Goal: Task Accomplishment & Management: Use online tool/utility

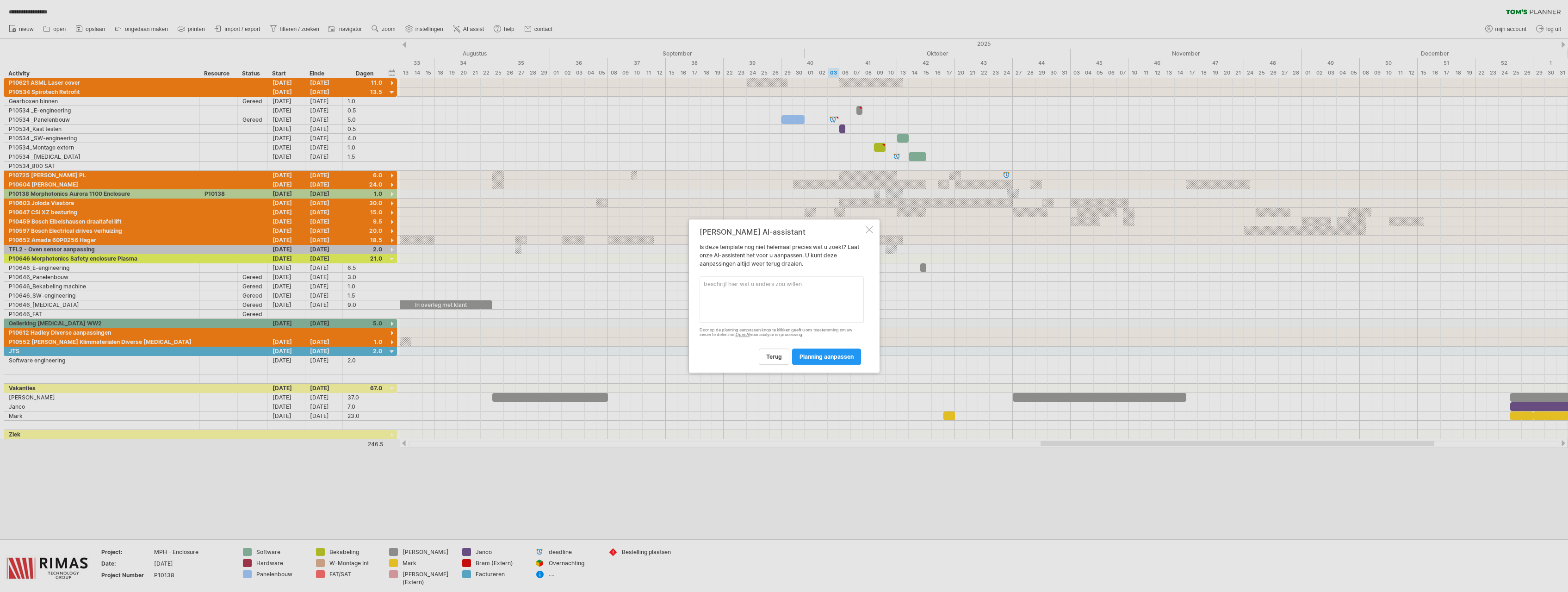
drag, startPoint x: 753, startPoint y: 285, endPoint x: 808, endPoint y: 282, distance: 55.1
click at [754, 285] on textarea at bounding box center [782, 300] width 164 height 46
type textarea "ik wil de groepen in prioriteit verdelen"
click at [821, 359] on span "planning aanpassen" at bounding box center [826, 356] width 54 height 7
click at [870, 222] on div at bounding box center [869, 225] width 7 height 7
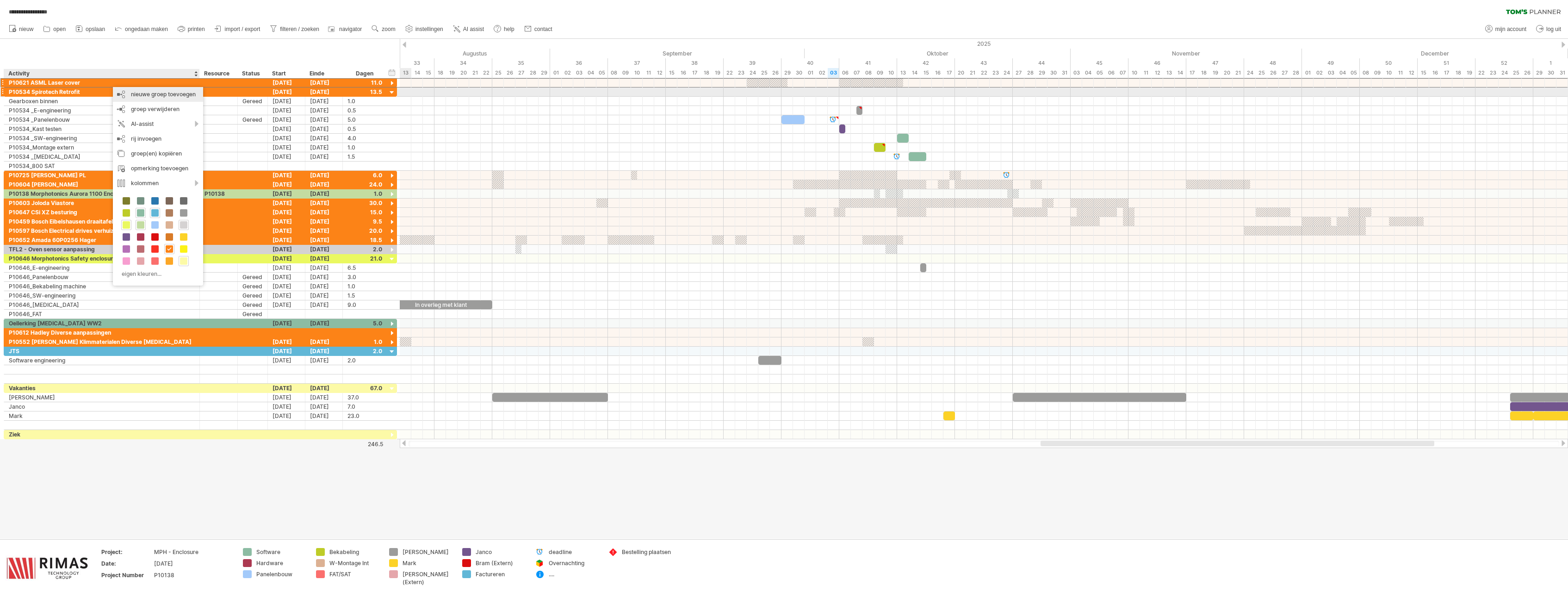
click at [144, 96] on div "nieuwe groep toevoegen" at bounding box center [158, 94] width 90 height 15
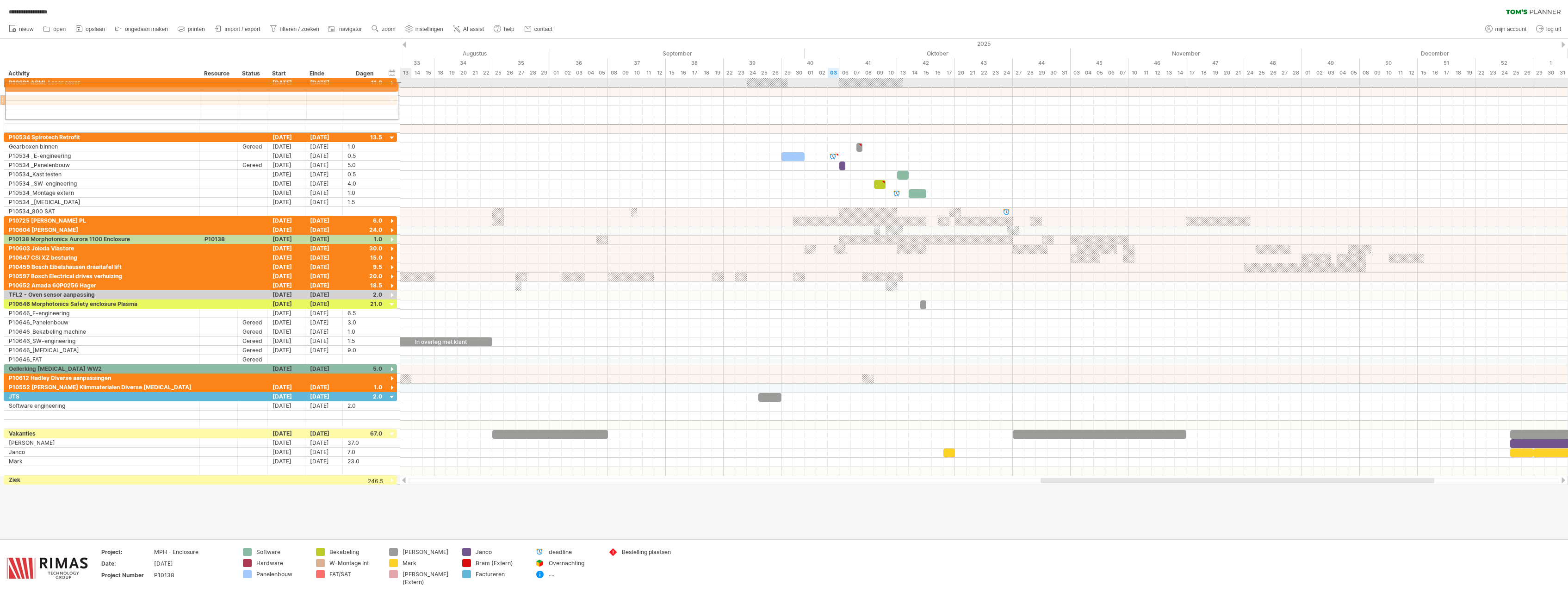
drag, startPoint x: 2, startPoint y: 93, endPoint x: 1, endPoint y: 85, distance: 8.1
click at [1, 85] on div "**********" at bounding box center [198, 281] width 397 height 406
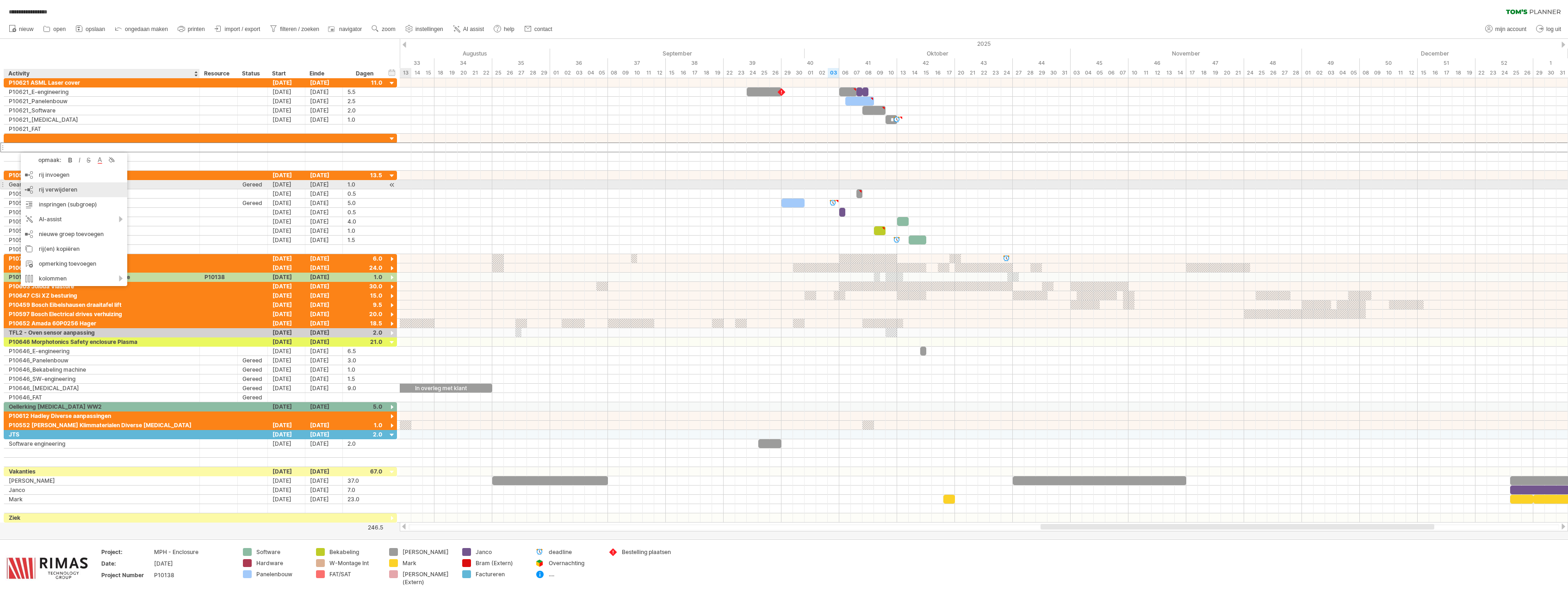
click at [58, 189] on span "rij verwijderen" at bounding box center [58, 189] width 38 height 7
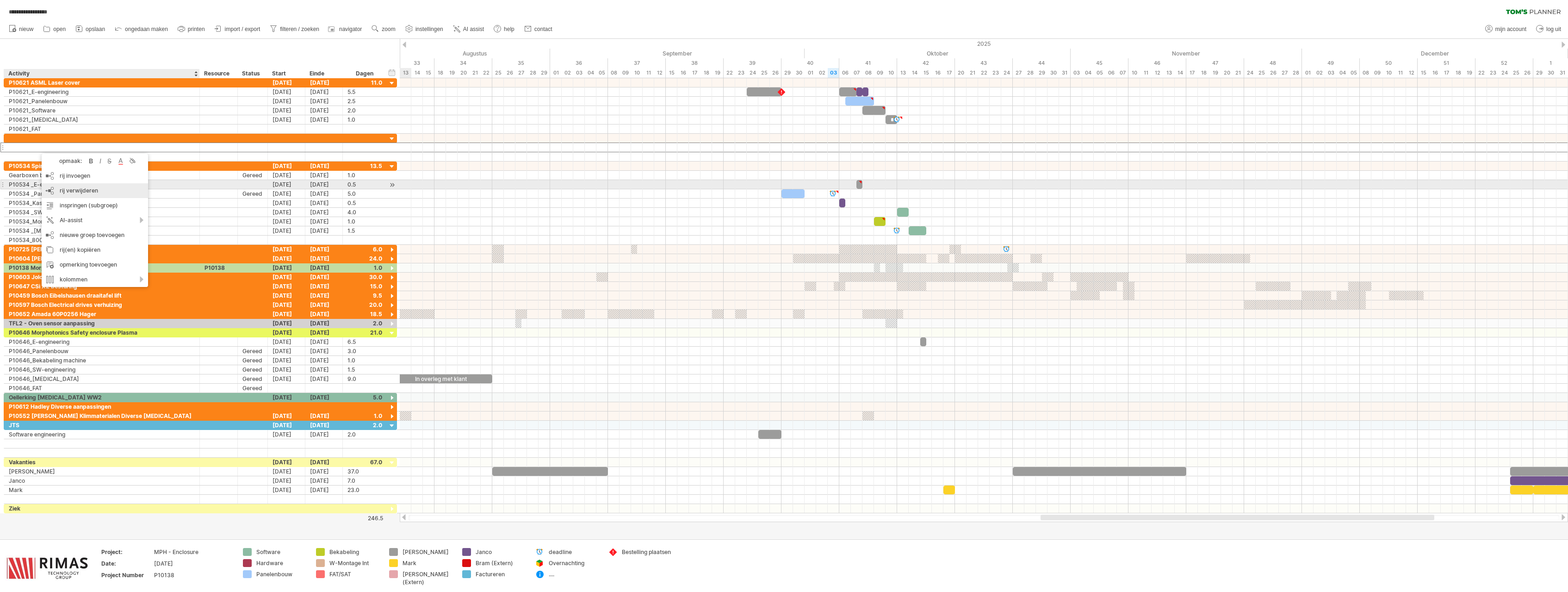
click at [58, 189] on div "rij verwijderen geselecteerde rijen verwijderen" at bounding box center [94, 191] width 107 height 15
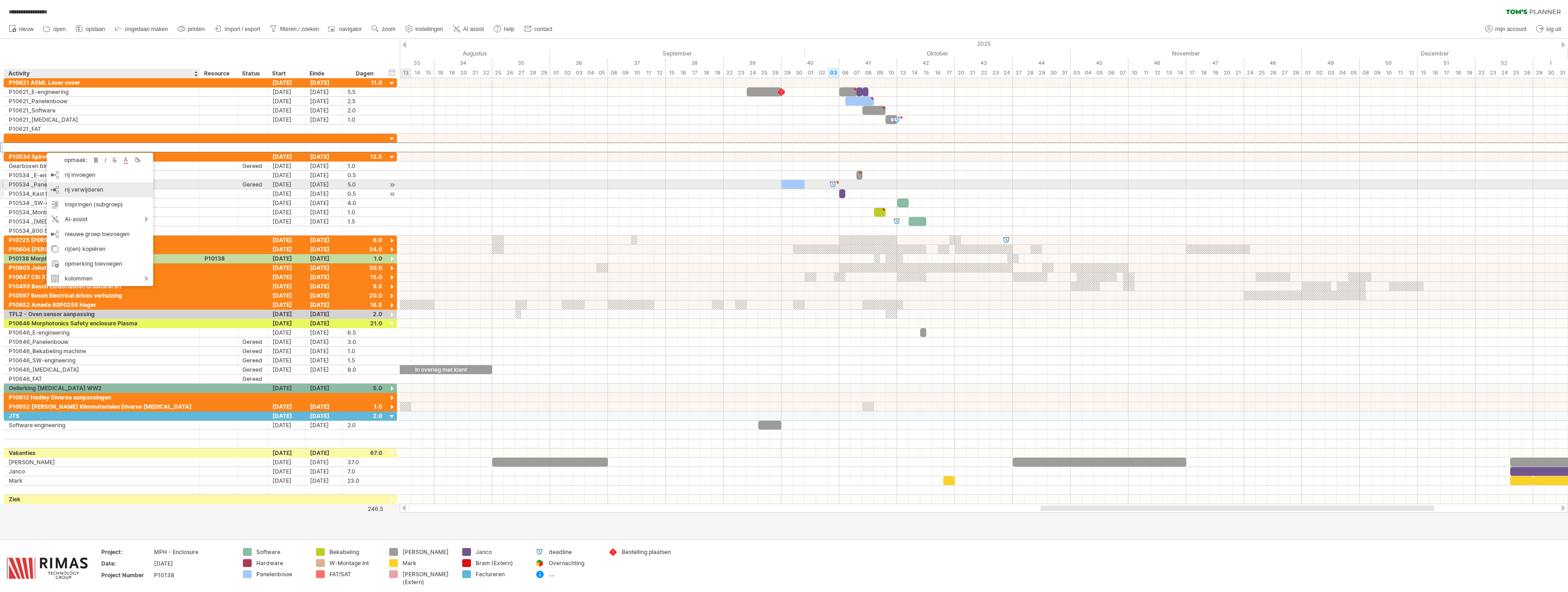
click at [76, 185] on div "rij verwijderen geselecteerde rijen verwijderen" at bounding box center [100, 189] width 107 height 15
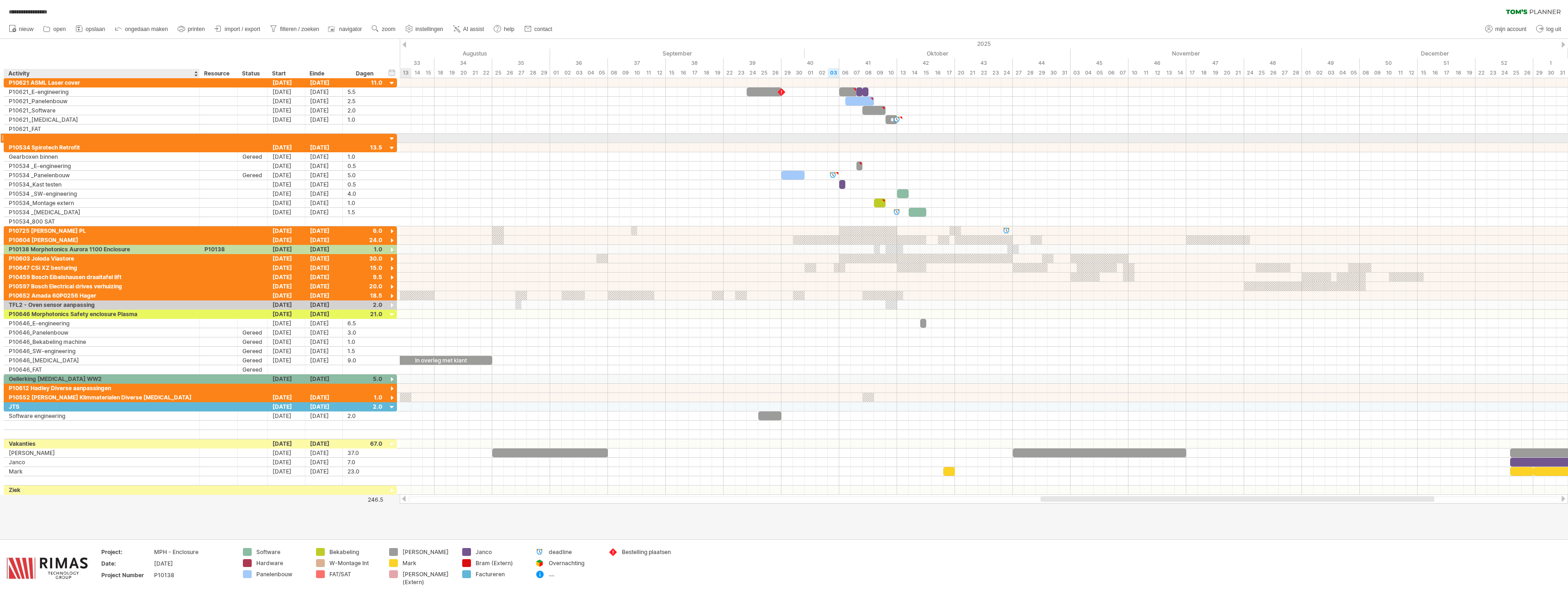
click at [52, 139] on div at bounding box center [102, 138] width 186 height 9
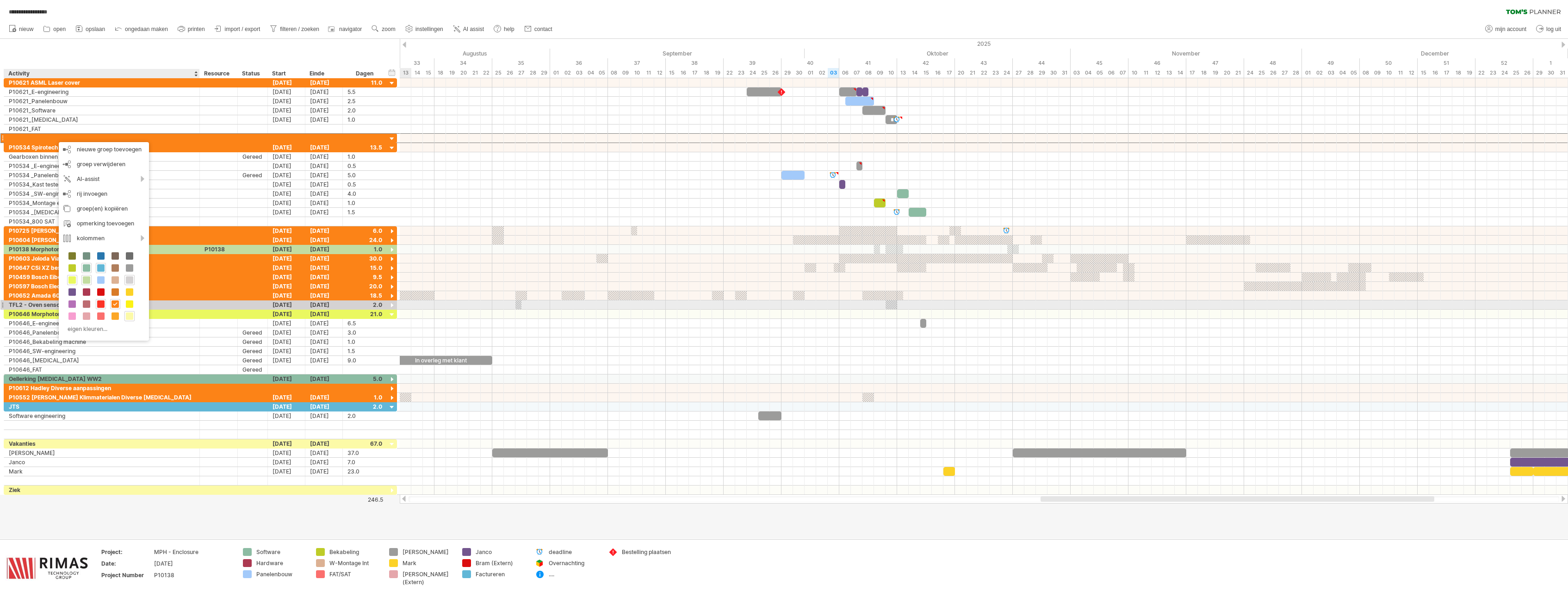
click at [99, 304] on span at bounding box center [101, 304] width 7 height 7
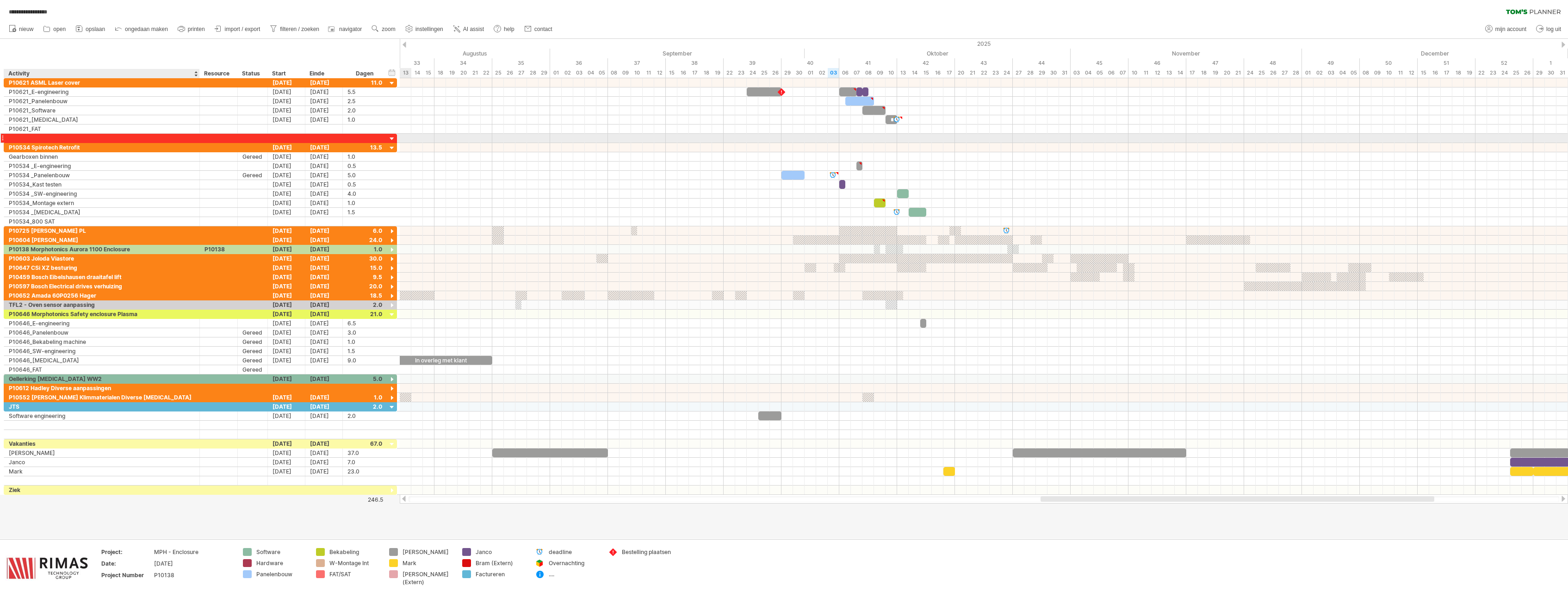
click at [71, 140] on div at bounding box center [102, 138] width 186 height 9
type input "**********"
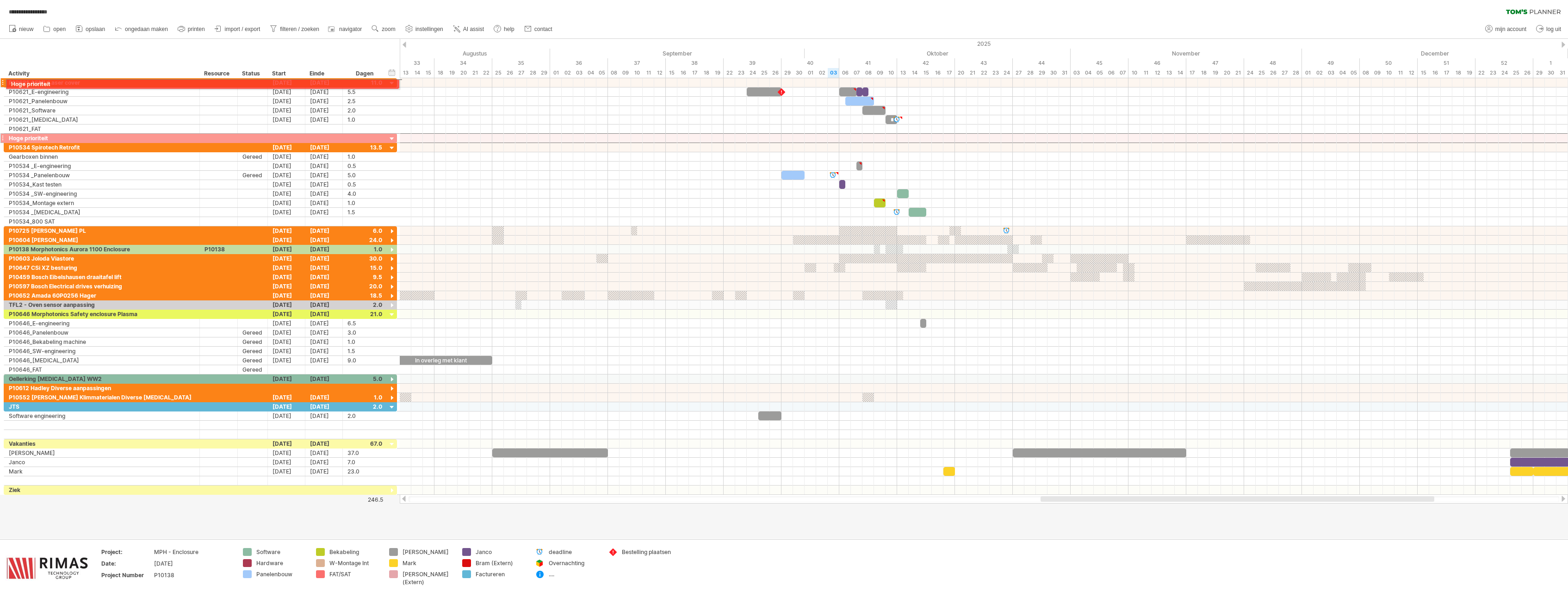
drag, startPoint x: 4, startPoint y: 139, endPoint x: 3, endPoint y: 82, distance: 57.0
click at [4, 82] on div "**********" at bounding box center [200, 286] width 394 height 417
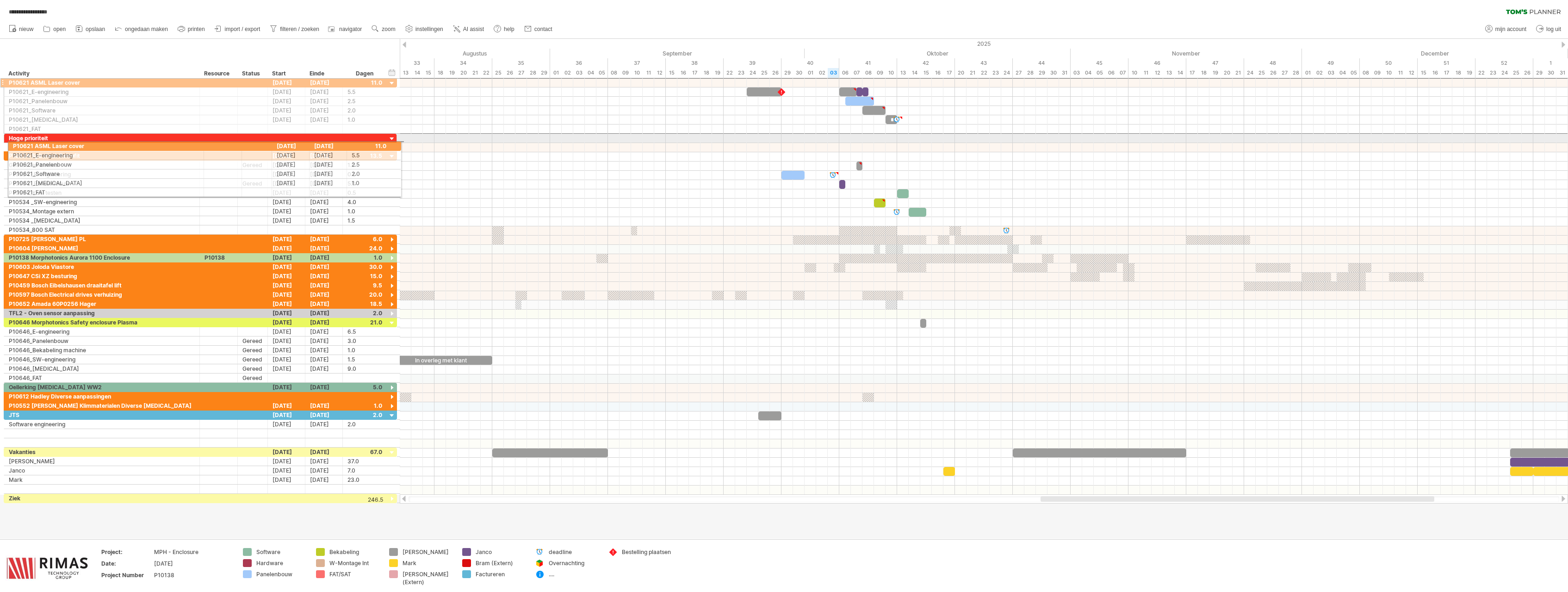
drag, startPoint x: 2, startPoint y: 82, endPoint x: 4, endPoint y: 144, distance: 62.0
click at [4, 144] on div "**********" at bounding box center [200, 291] width 394 height 426
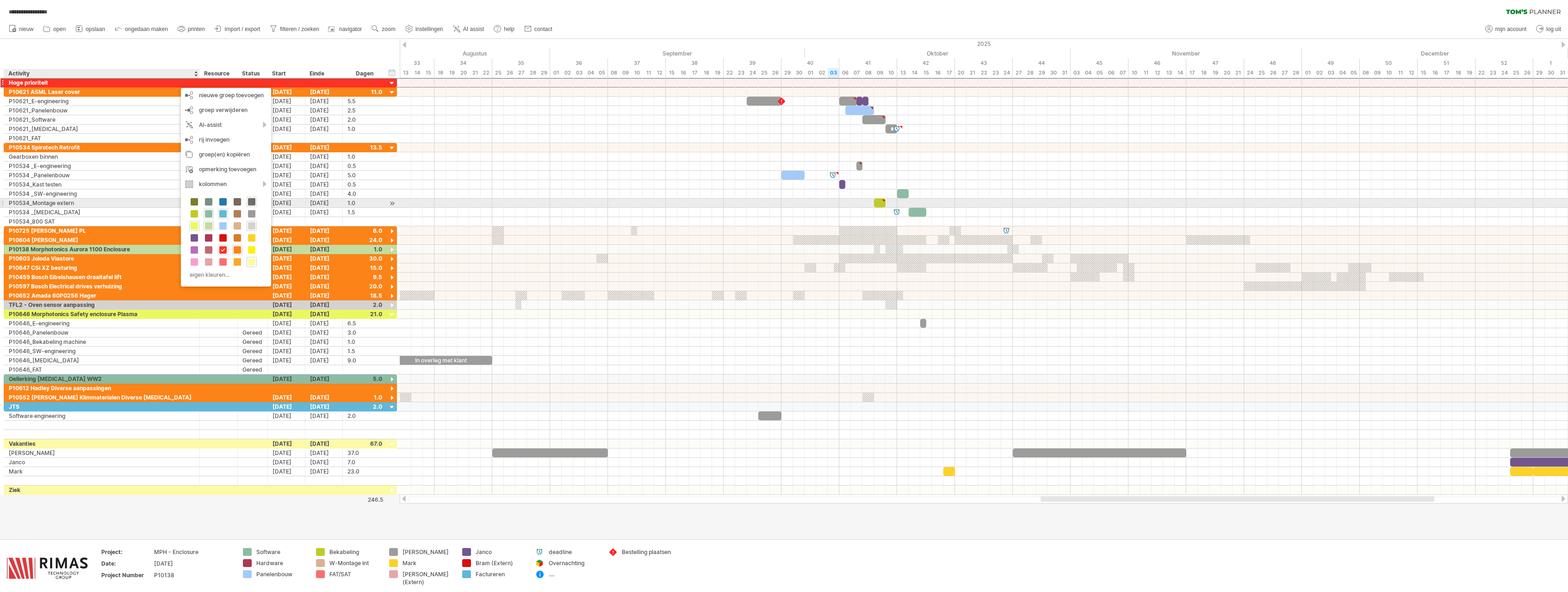
click at [252, 203] on span at bounding box center [251, 202] width 7 height 7
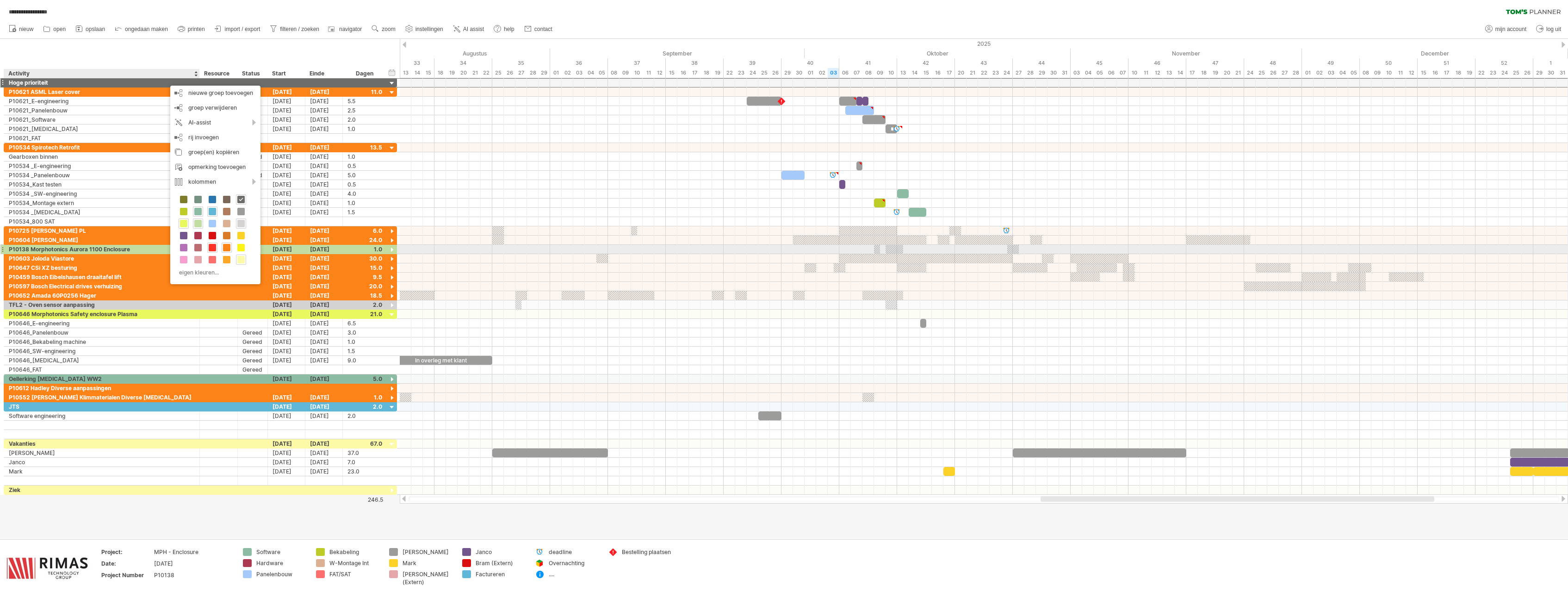
click at [211, 247] on span at bounding box center [212, 248] width 7 height 7
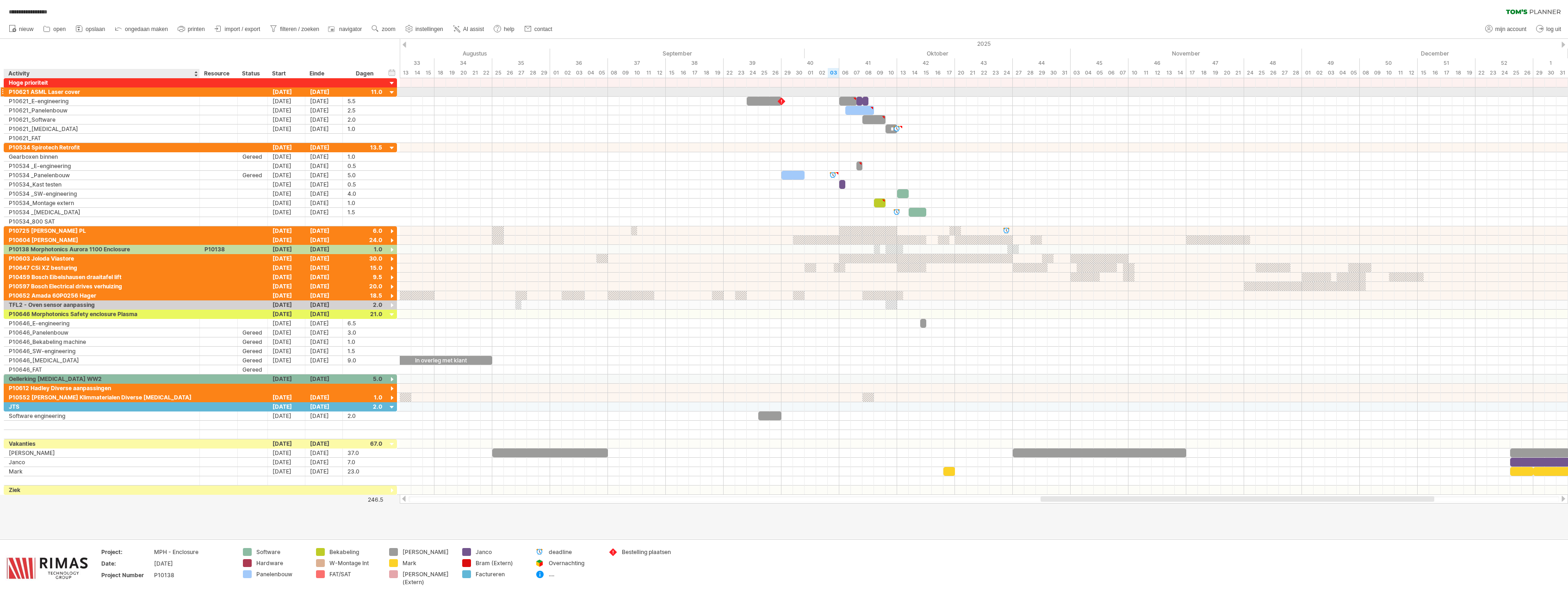
click at [391, 93] on div at bounding box center [392, 93] width 9 height 9
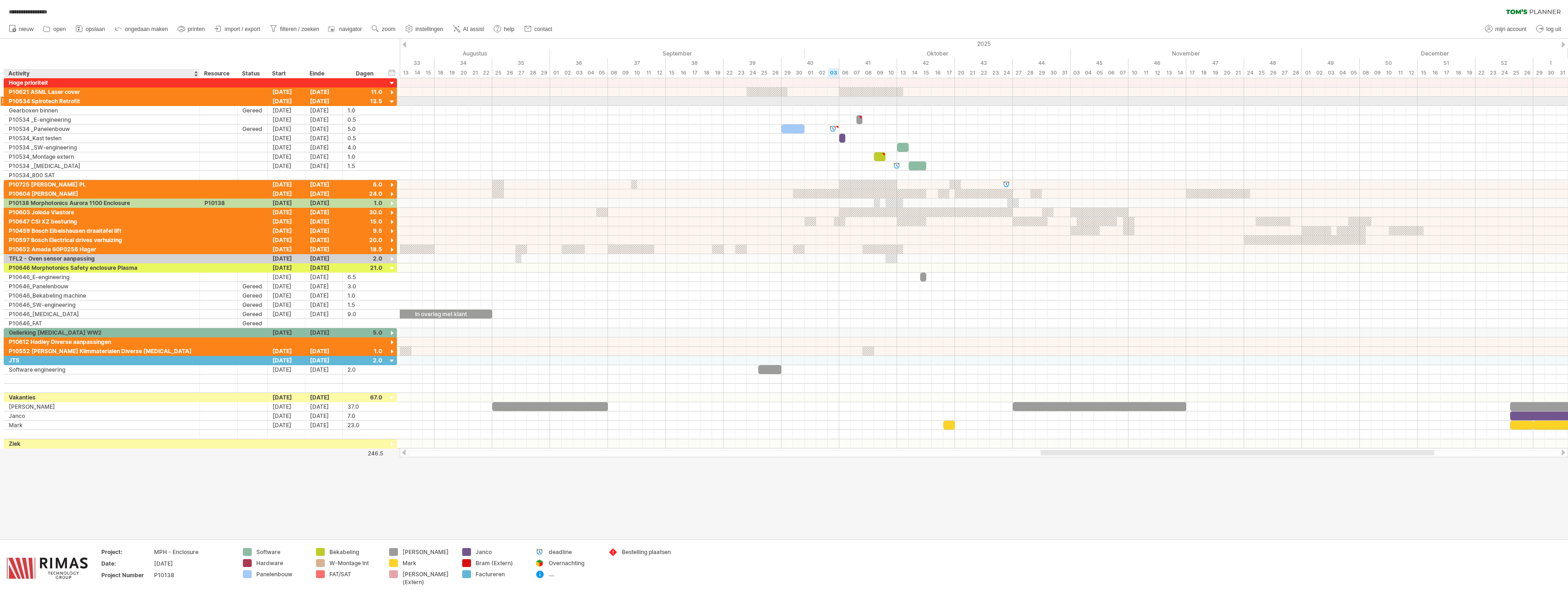
click at [393, 102] on div at bounding box center [392, 102] width 9 height 9
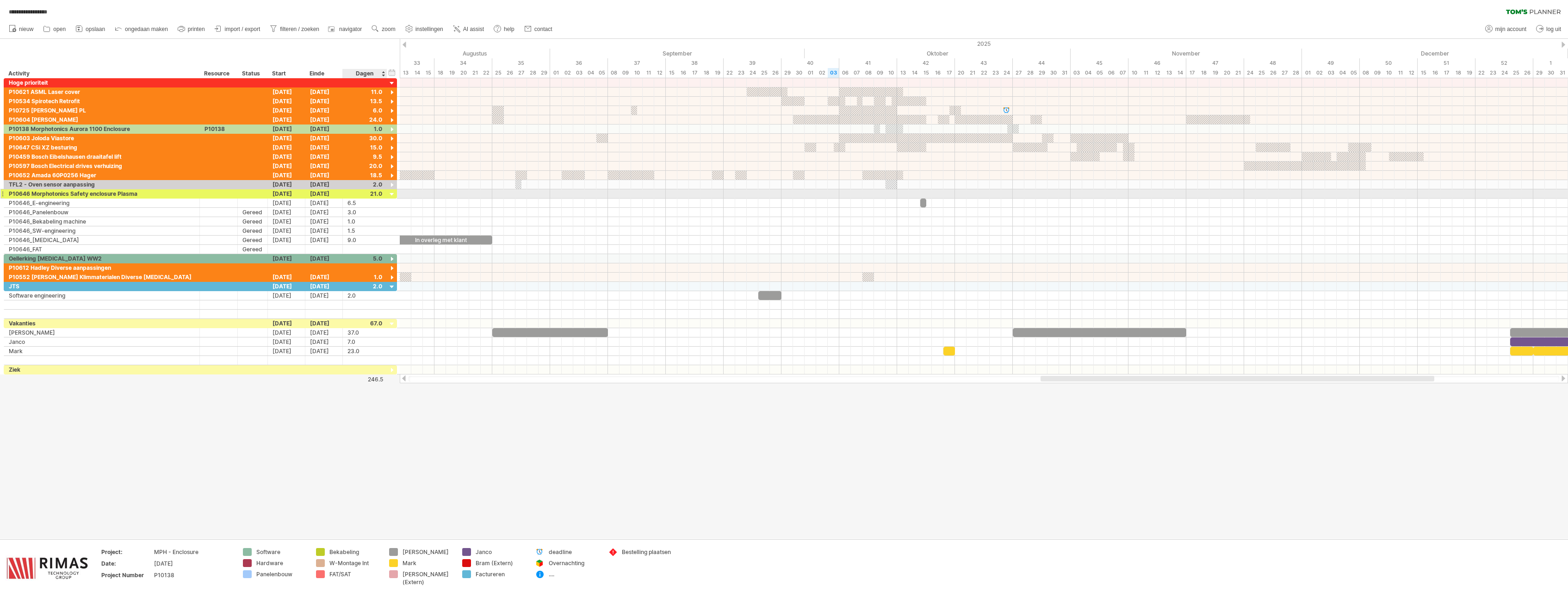
click at [392, 195] on div at bounding box center [392, 194] width 9 height 9
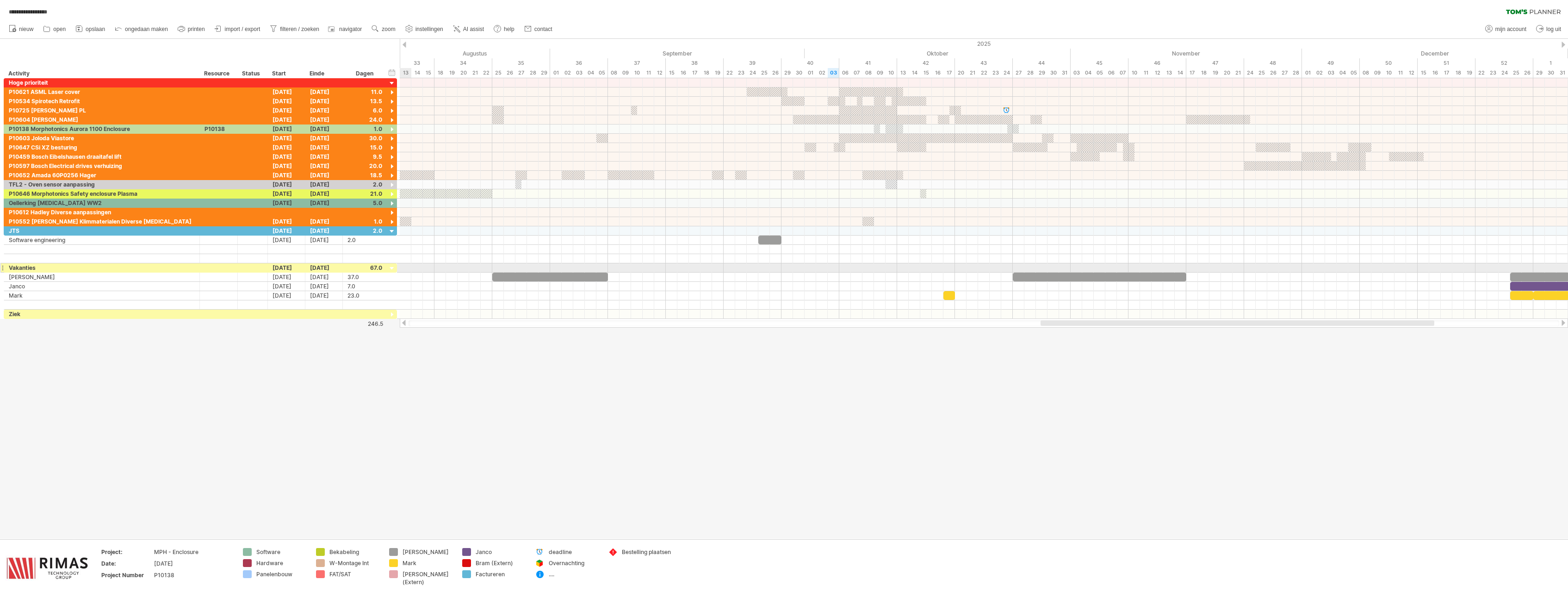
click at [391, 269] on div at bounding box center [392, 269] width 9 height 9
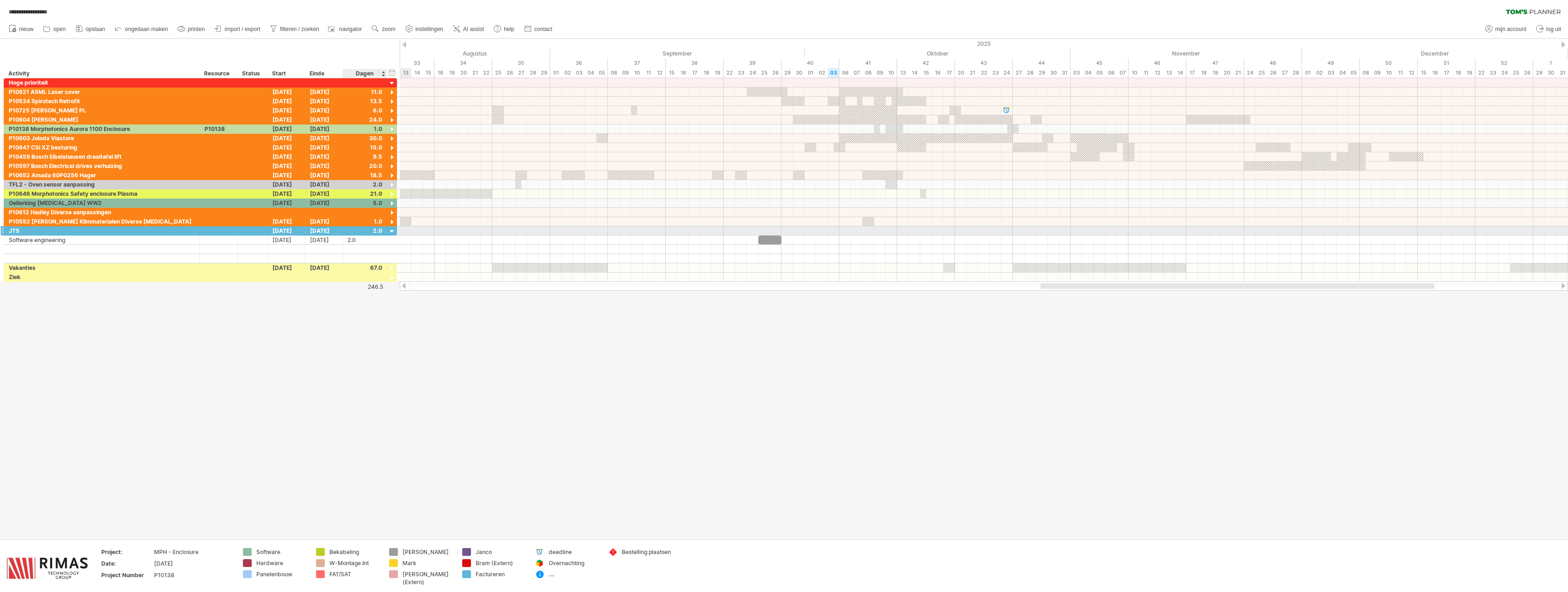
click at [391, 232] on div at bounding box center [392, 231] width 9 height 9
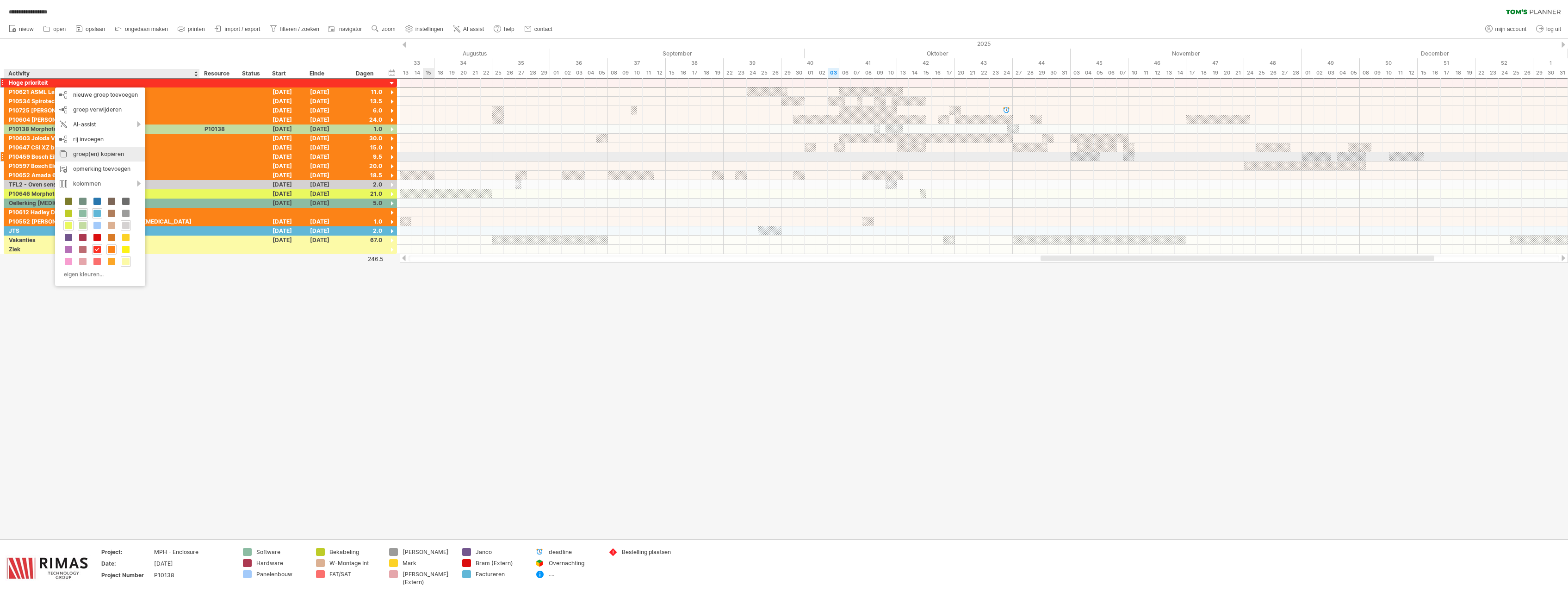
click at [97, 157] on div "groep(en) kopiëren" at bounding box center [100, 154] width 90 height 15
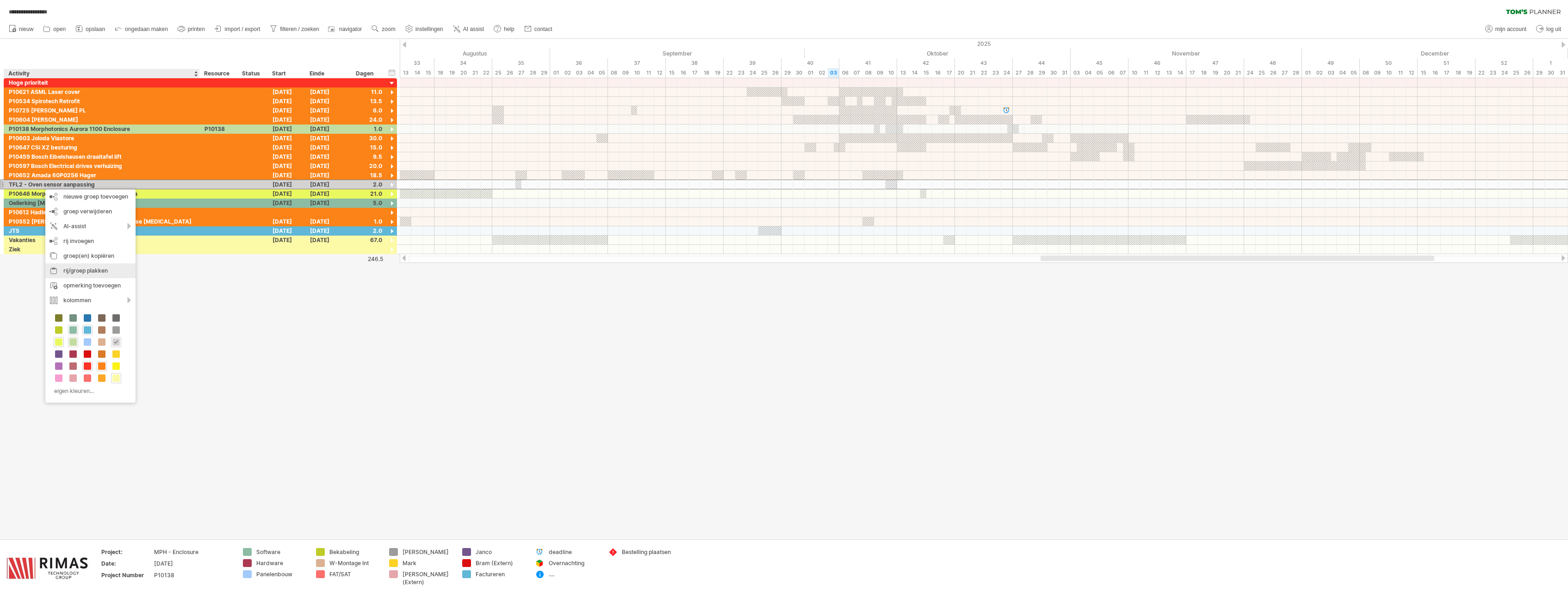
click at [115, 275] on div "rij/groep plakken" at bounding box center [90, 271] width 90 height 15
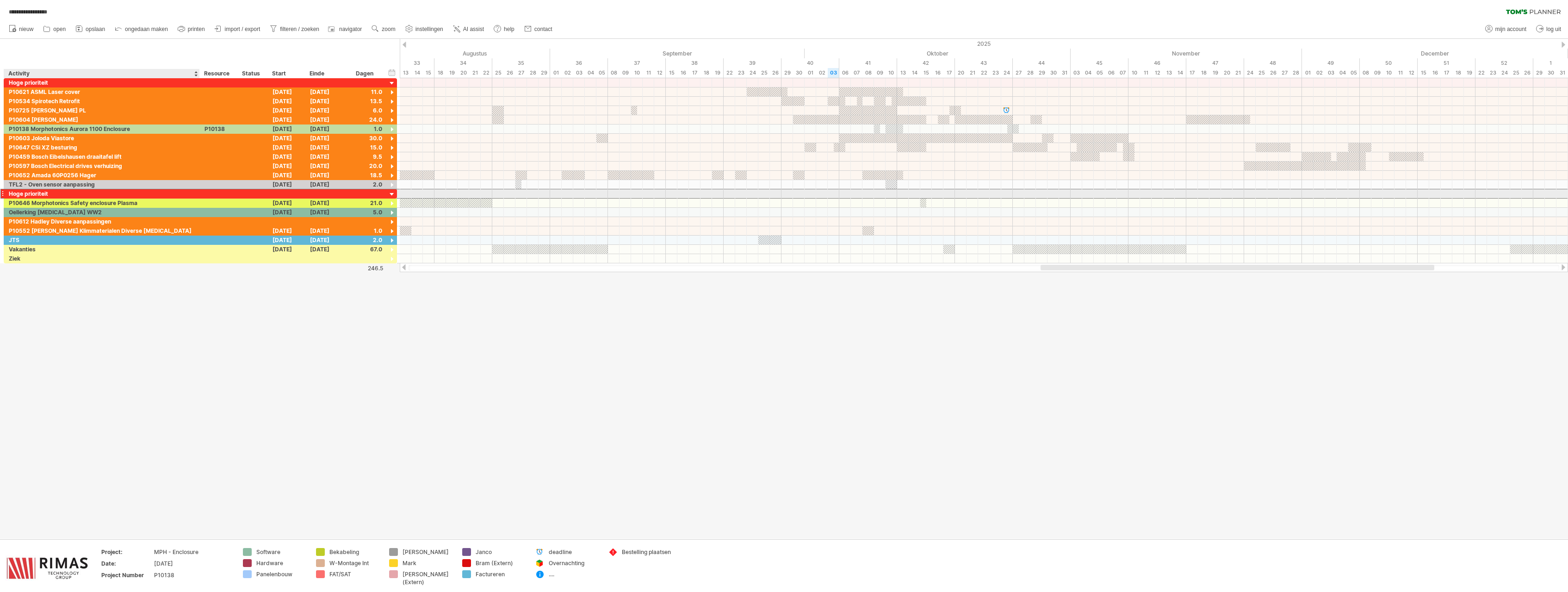
click at [49, 196] on div "Hoge prioriteit" at bounding box center [102, 194] width 186 height 9
click at [22, 193] on input "**********" at bounding box center [102, 194] width 186 height 9
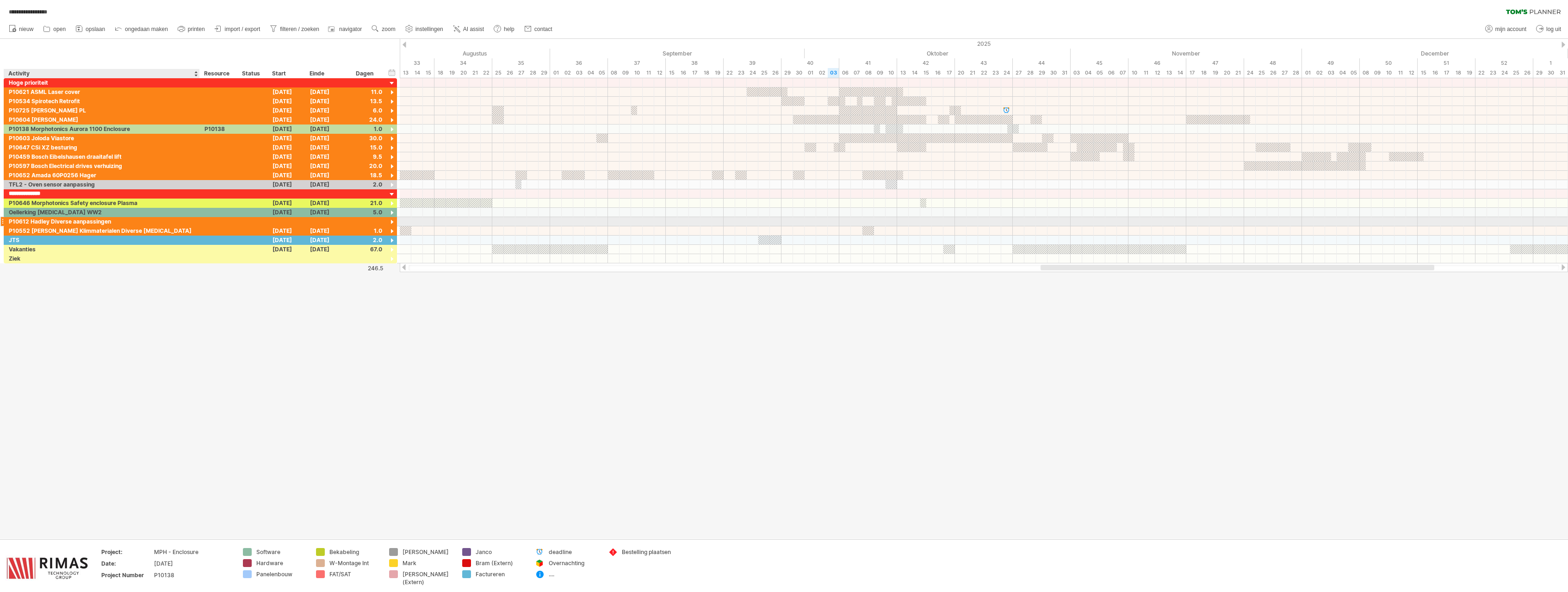
type input "**********"
click at [391, 203] on div at bounding box center [392, 204] width 9 height 9
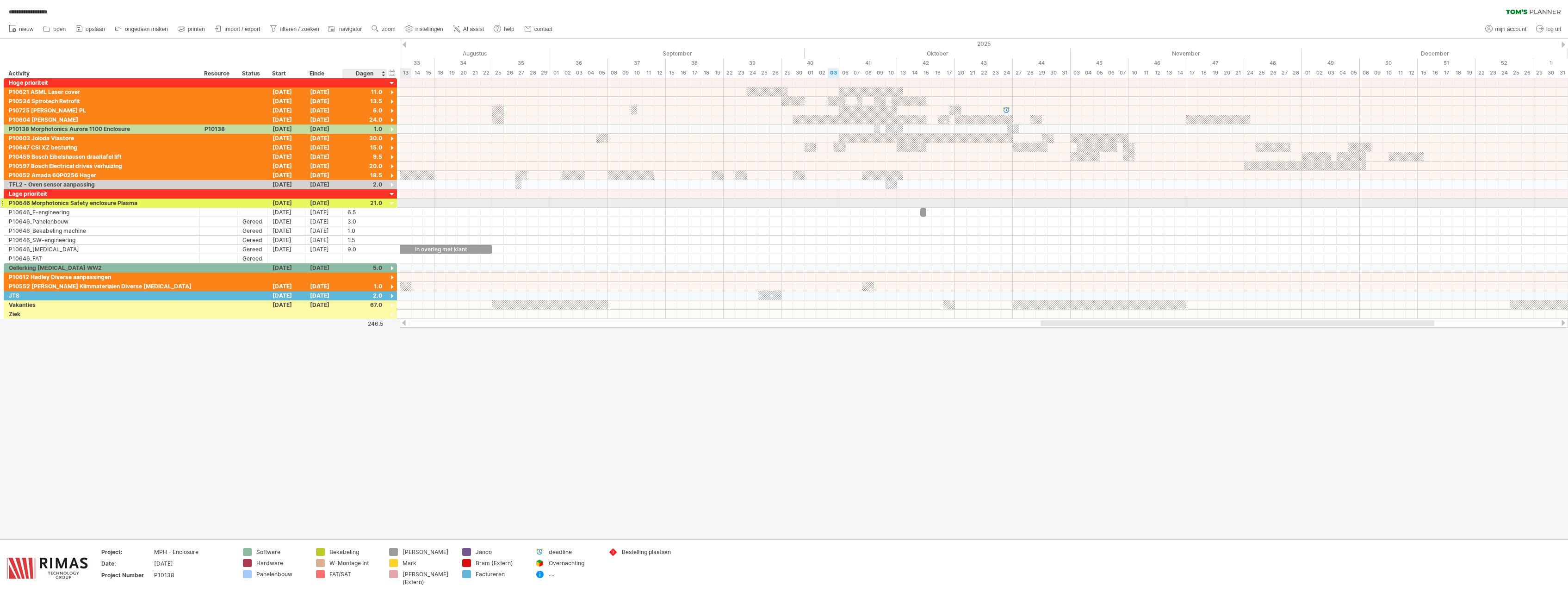
click at [393, 202] on div at bounding box center [392, 204] width 9 height 9
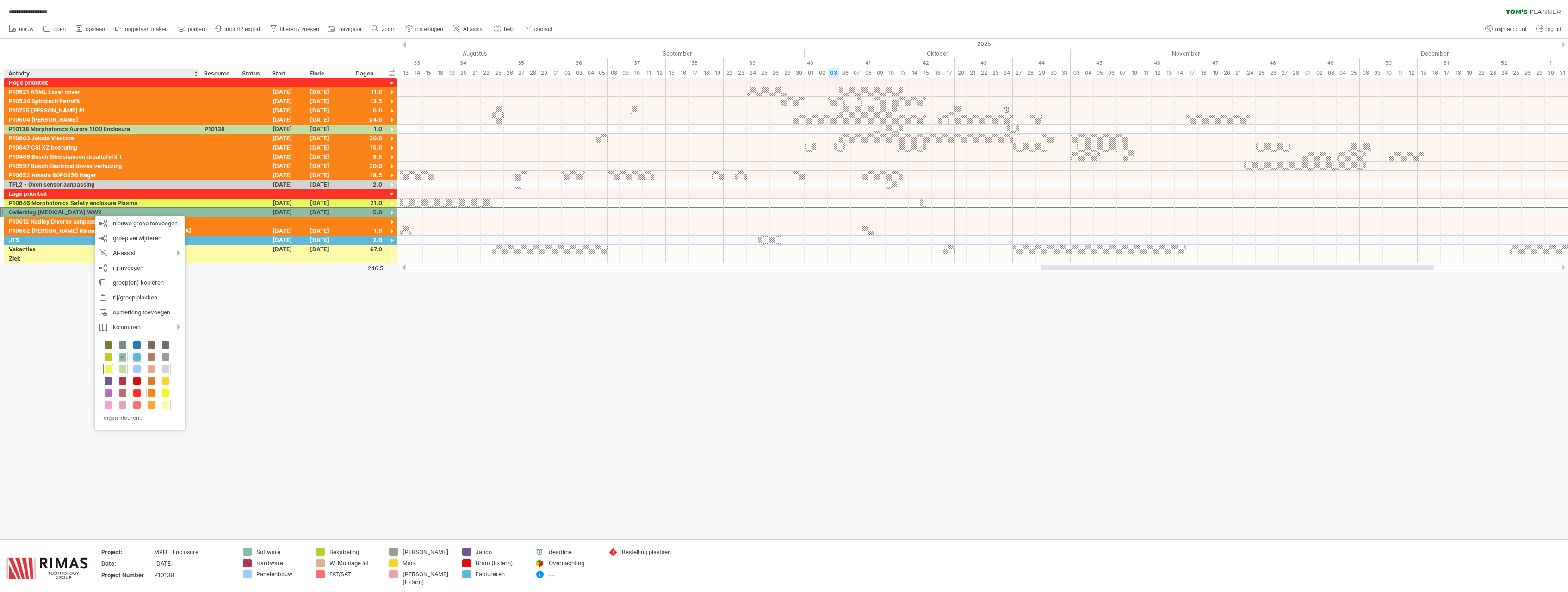
click at [106, 368] on span at bounding box center [108, 369] width 7 height 7
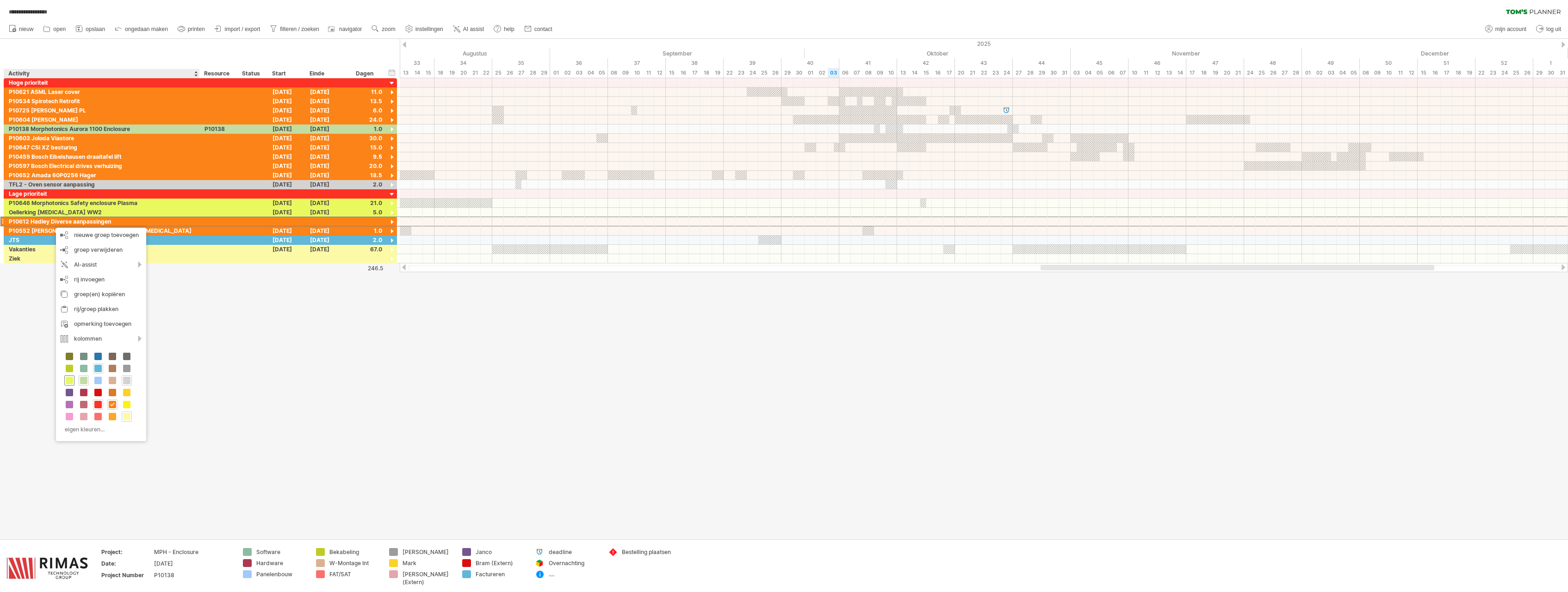
click at [71, 379] on span at bounding box center [69, 381] width 7 height 7
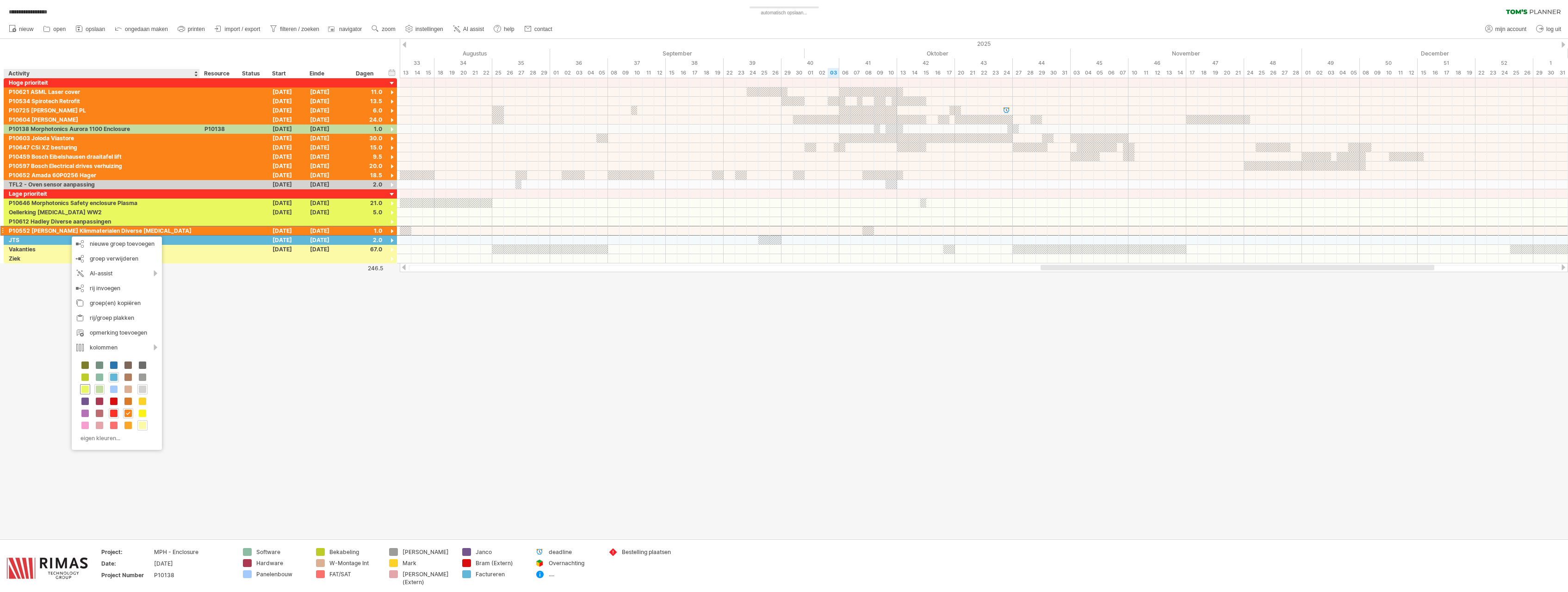
click at [84, 392] on span at bounding box center [85, 389] width 7 height 7
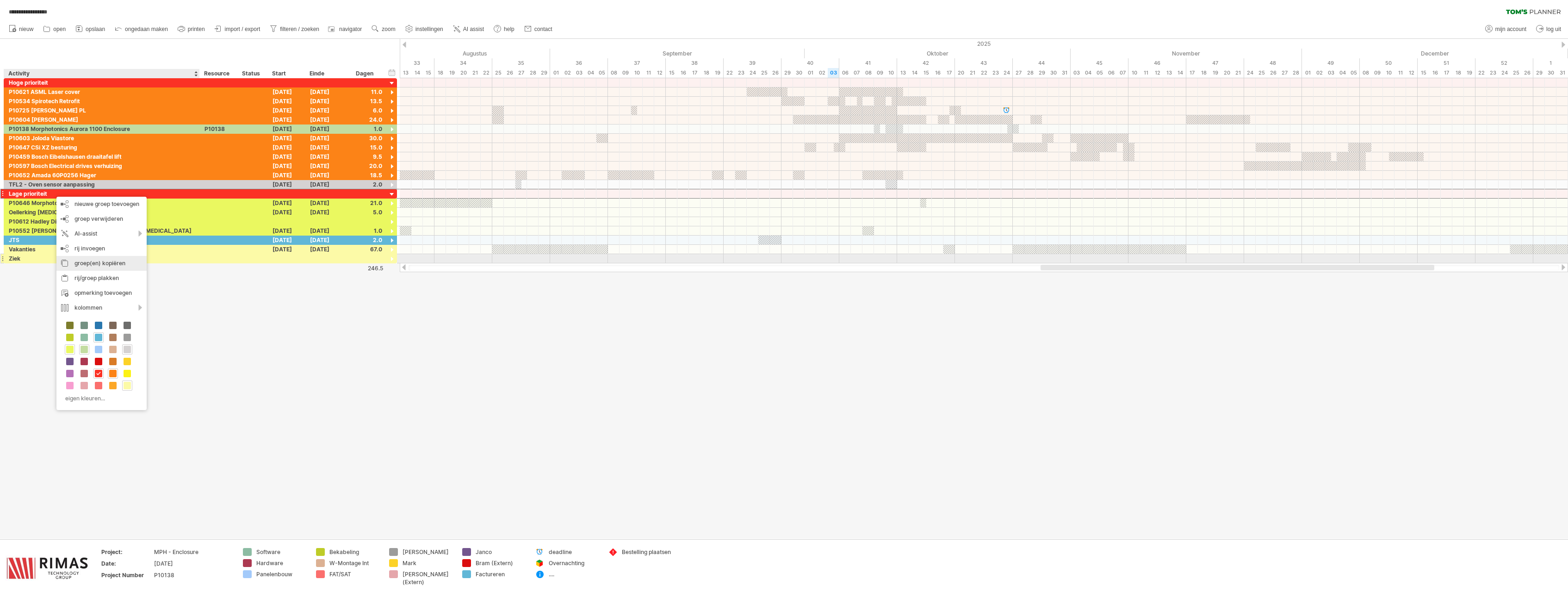
click at [97, 264] on div "groep(en) kopiëren" at bounding box center [102, 263] width 90 height 15
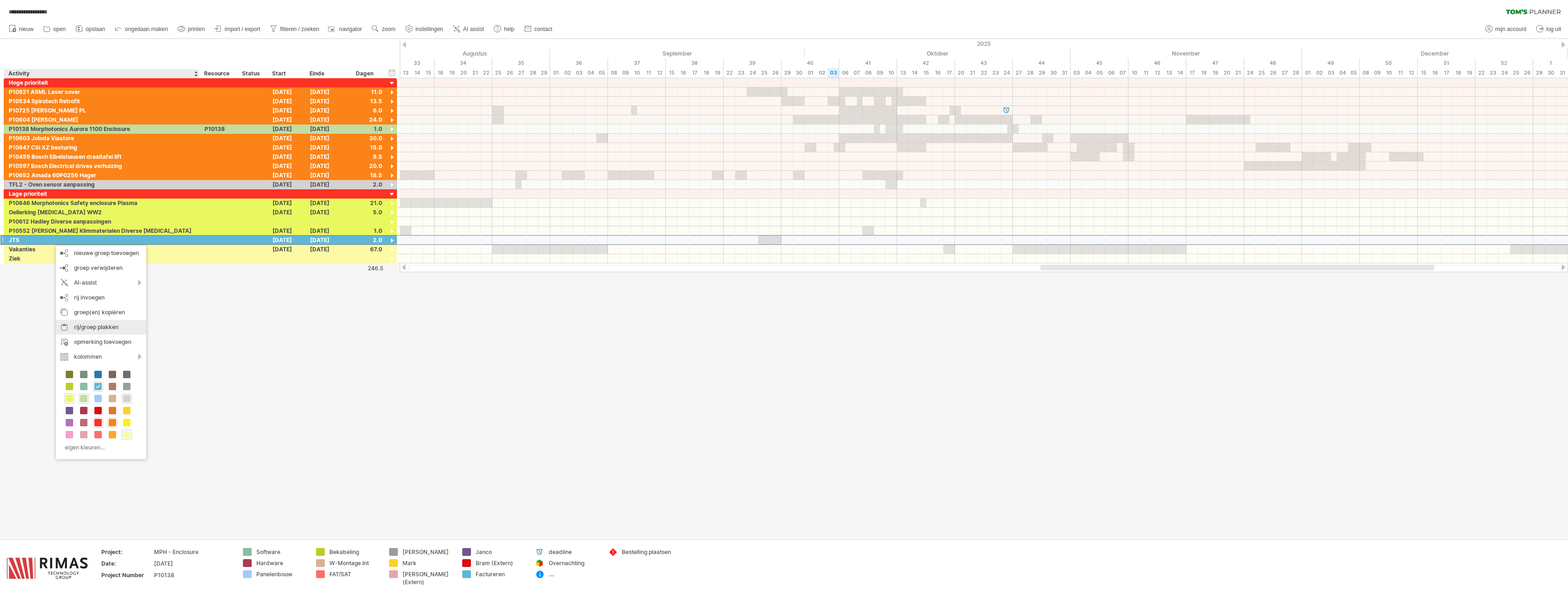
click at [96, 328] on div "rij/groep plakken" at bounding box center [101, 327] width 90 height 15
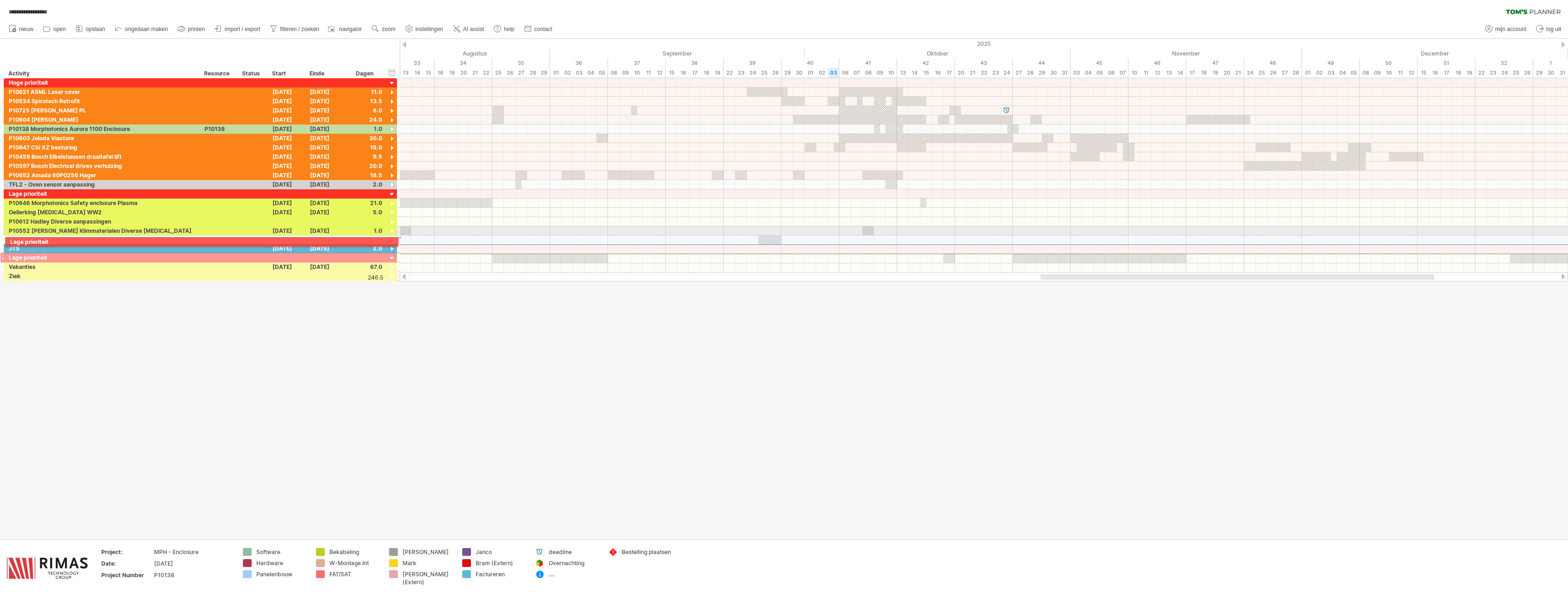
drag, startPoint x: 1, startPoint y: 250, endPoint x: 1, endPoint y: 240, distance: 10.0
click at [1, 240] on div "**********" at bounding box center [198, 179] width 397 height 203
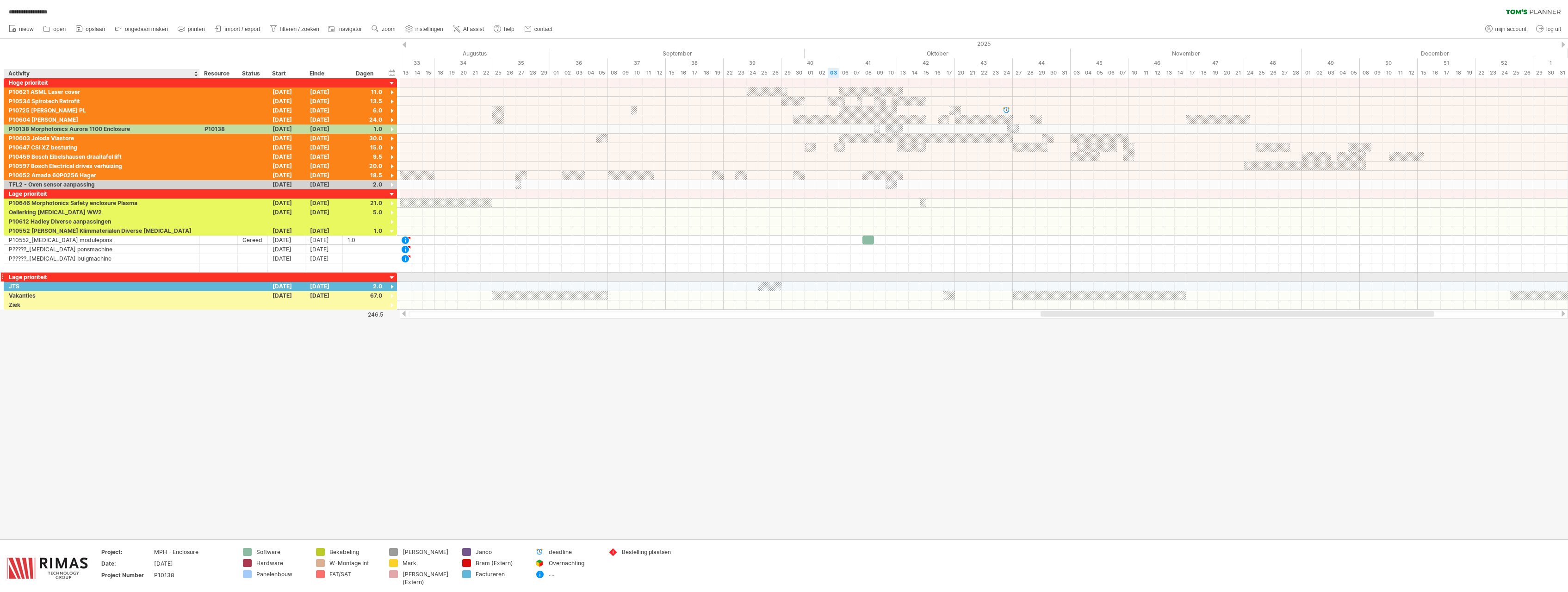
click at [38, 277] on div "Lage prioriteit" at bounding box center [102, 277] width 186 height 9
drag, startPoint x: 56, startPoint y: 276, endPoint x: 8, endPoint y: 277, distance: 48.0
click at [9, 277] on input "**********" at bounding box center [102, 277] width 186 height 9
type input "**********"
click at [503, 557] on div "periode verwijderen" at bounding box center [522, 555] width 77 height 15
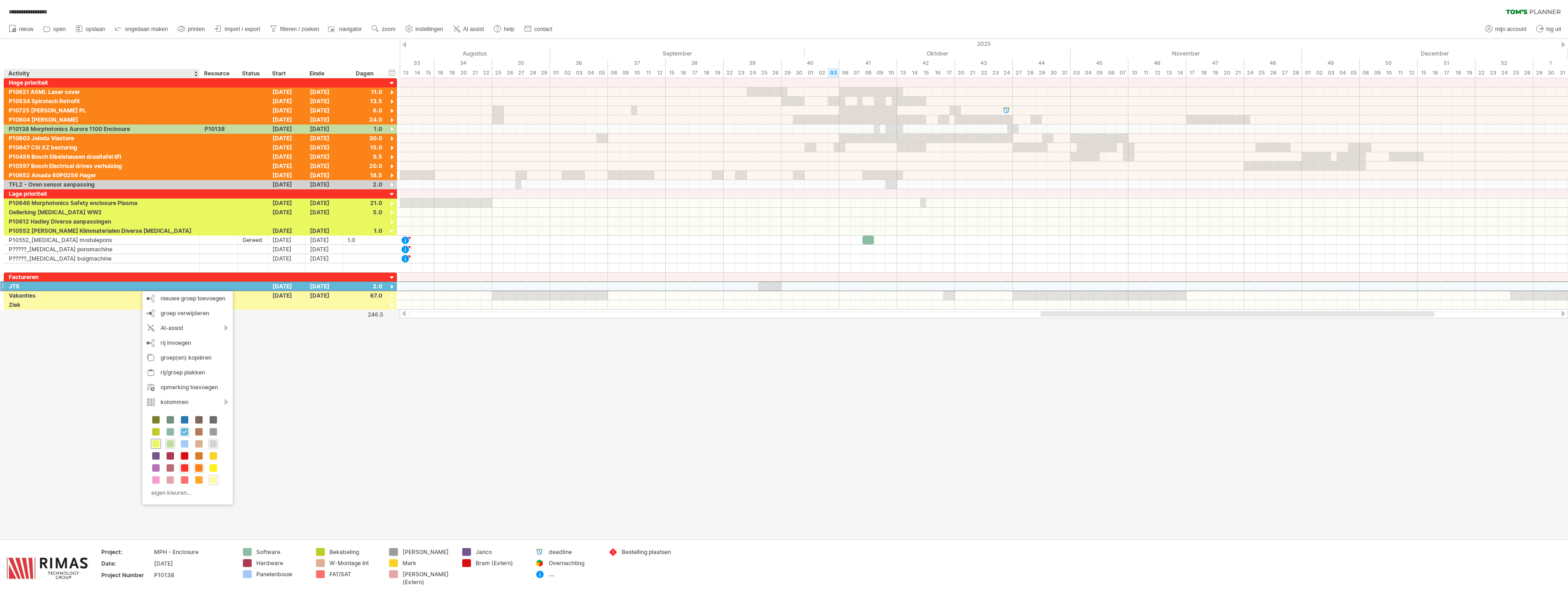
click at [156, 443] on span at bounding box center [156, 444] width 7 height 7
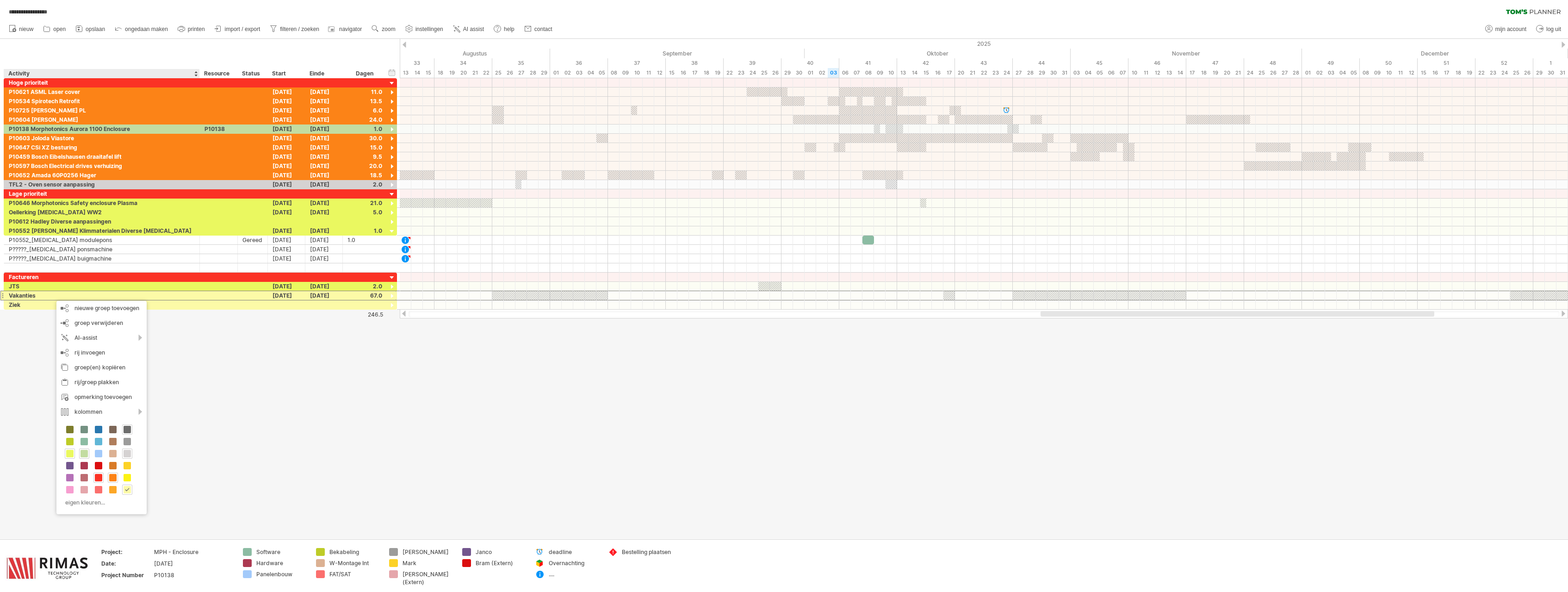
click at [125, 429] on span at bounding box center [127, 429] width 7 height 7
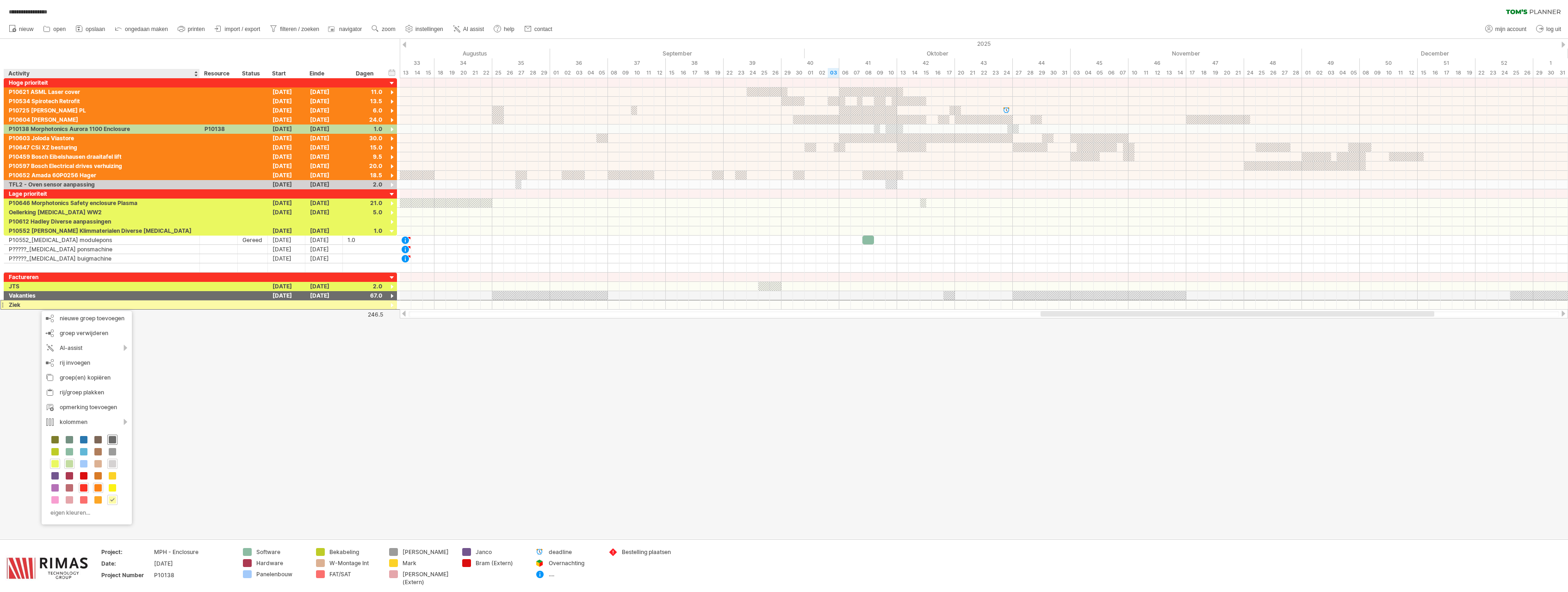
click at [113, 439] on span at bounding box center [113, 440] width 7 height 7
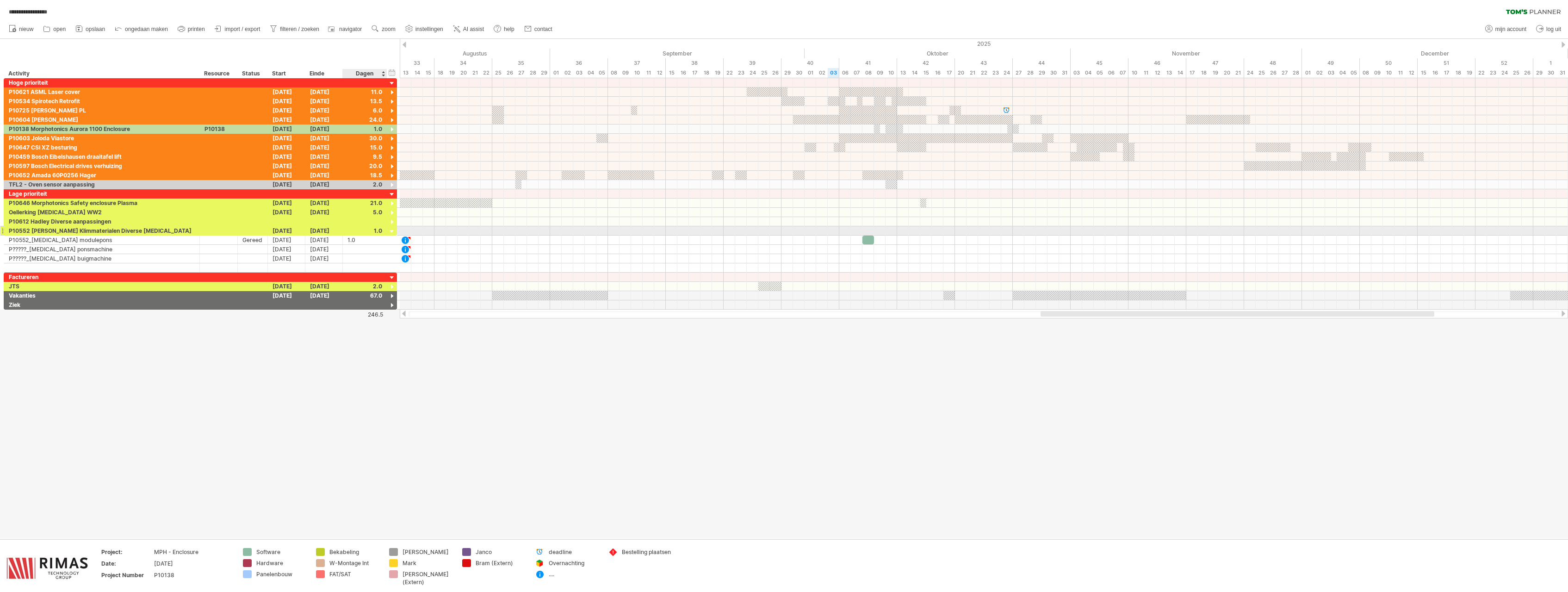
click at [392, 231] on div at bounding box center [392, 231] width 9 height 9
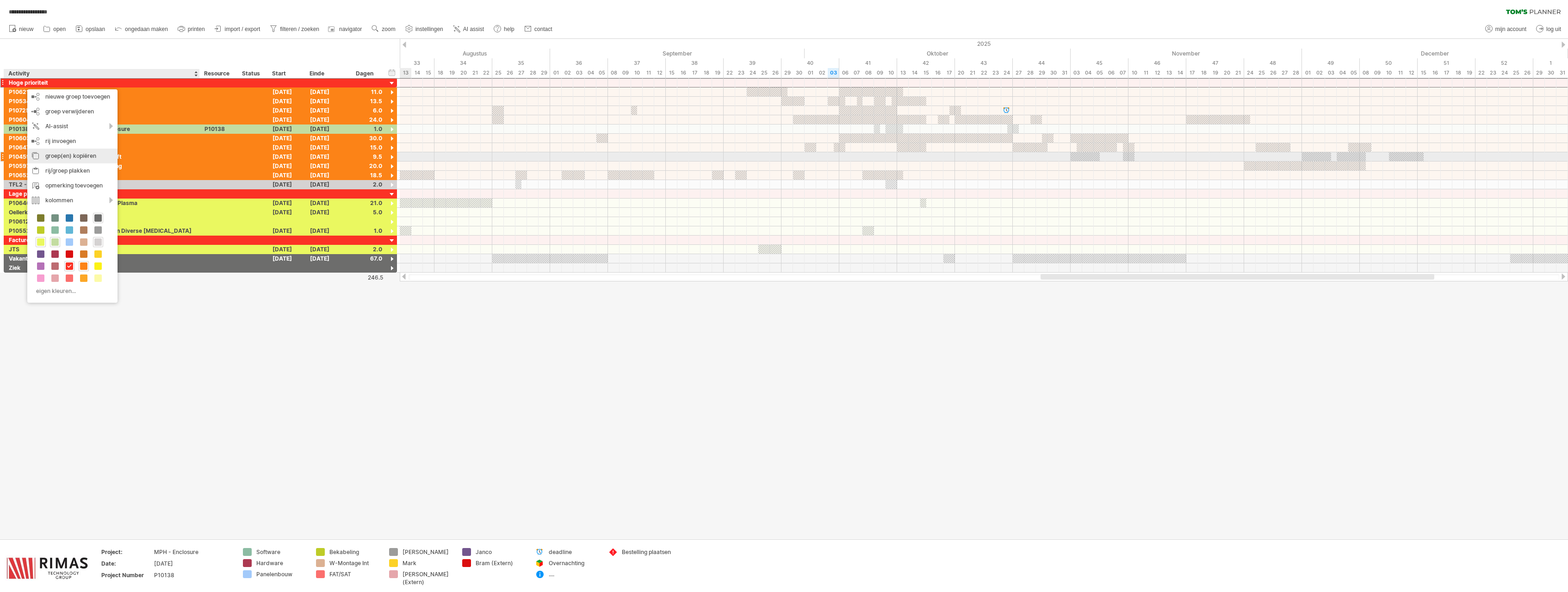
click at [78, 157] on div "groep(en) kopiëren" at bounding box center [72, 156] width 90 height 15
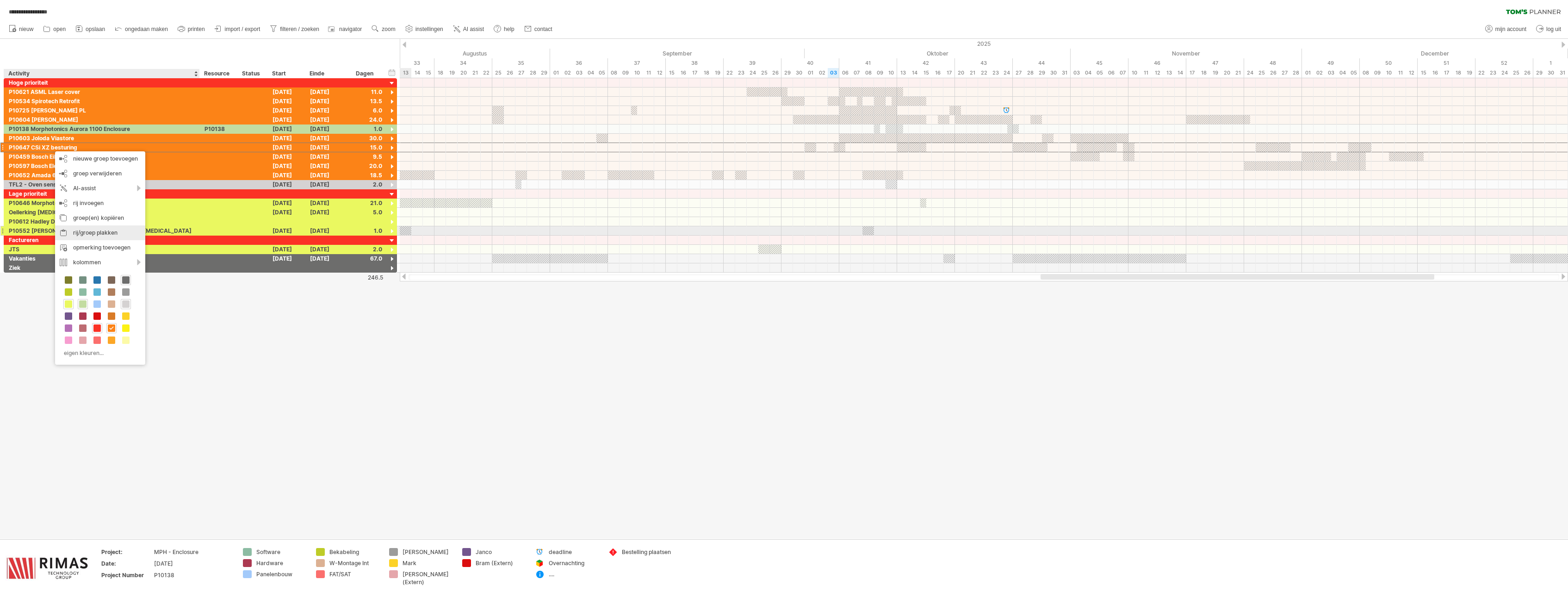
click at [93, 233] on div "rij/groep plakken" at bounding box center [100, 233] width 90 height 15
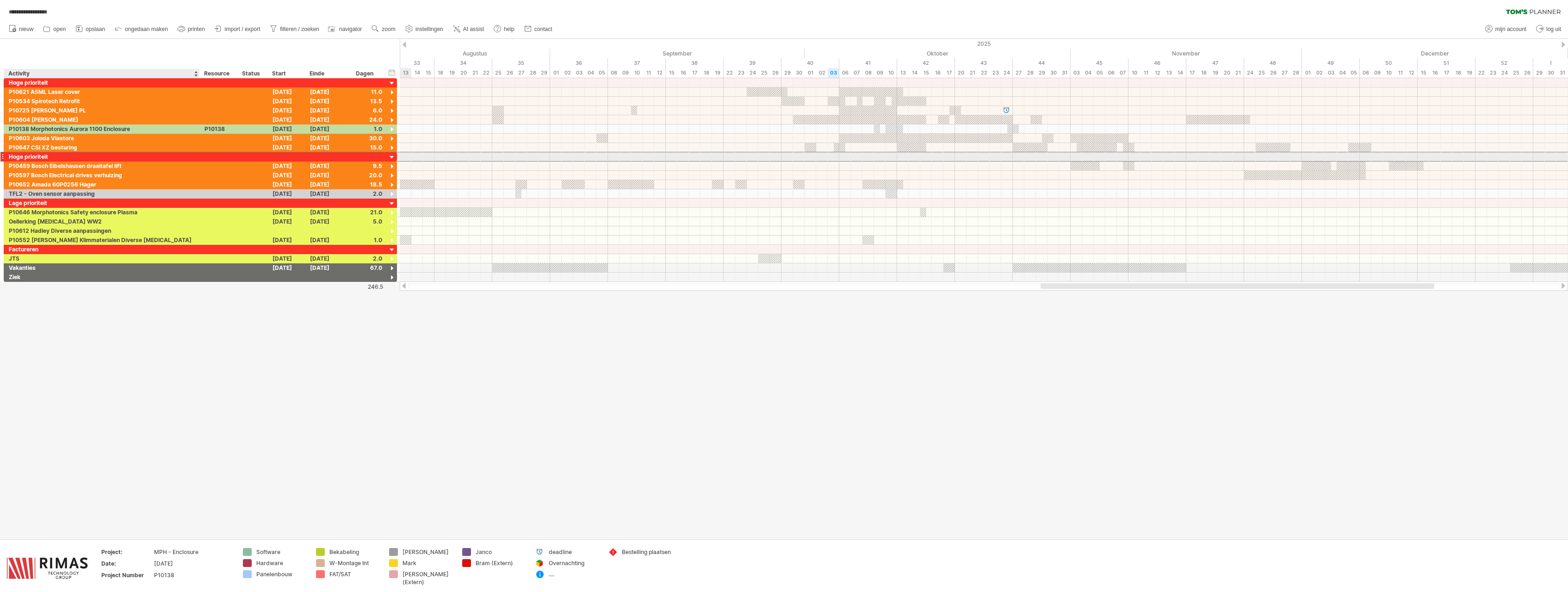
click at [47, 157] on div "Hoge prioriteit" at bounding box center [102, 157] width 186 height 9
drag, startPoint x: 60, startPoint y: 156, endPoint x: 8, endPoint y: 158, distance: 52.0
click at [9, 158] on input "**********" at bounding box center [102, 157] width 186 height 9
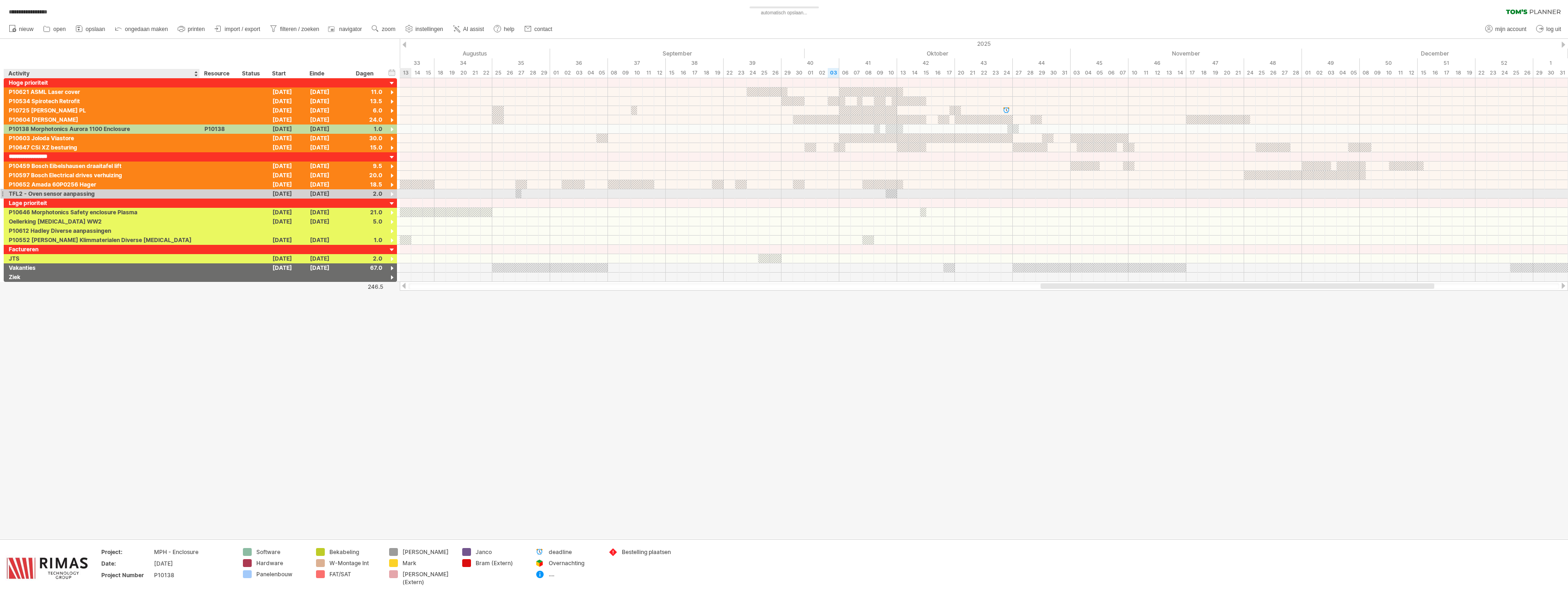
type input "**********"
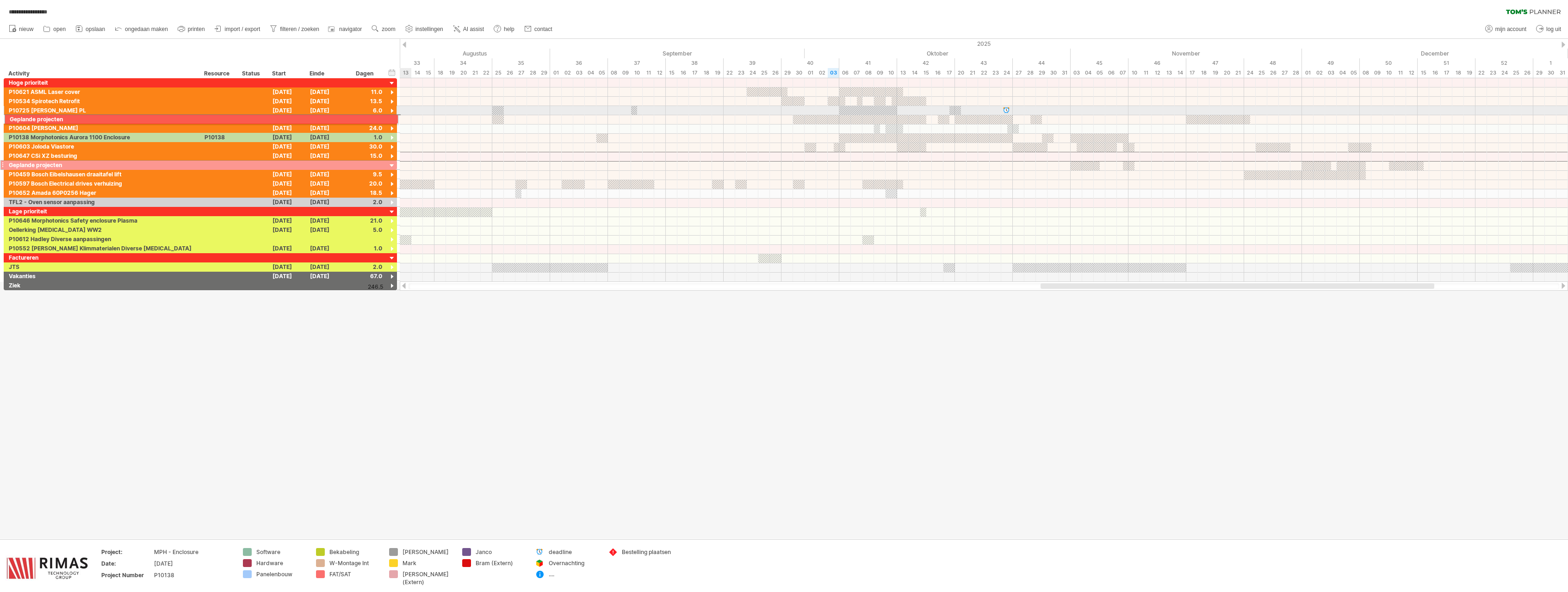
drag, startPoint x: 1, startPoint y: 157, endPoint x: 1, endPoint y: 118, distance: 39.0
click at [1, 118] on div "**********" at bounding box center [198, 184] width 397 height 212
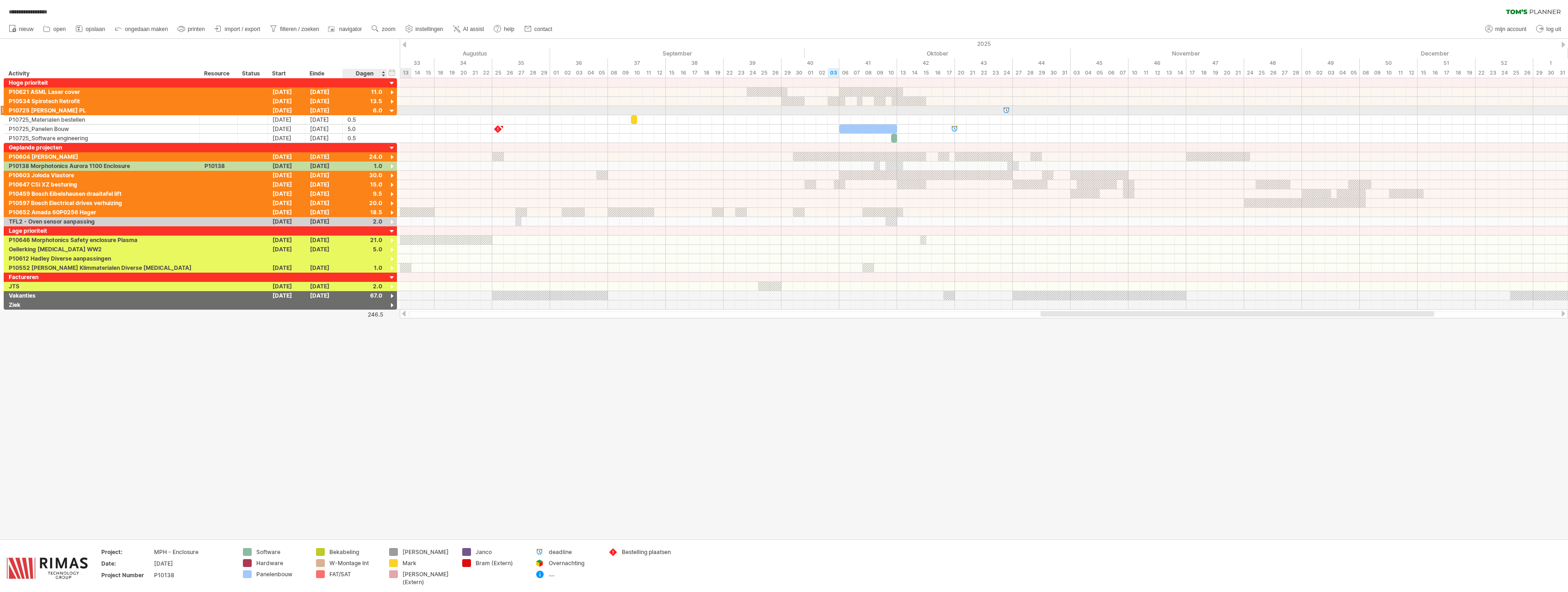
click at [391, 111] on div at bounding box center [392, 111] width 9 height 9
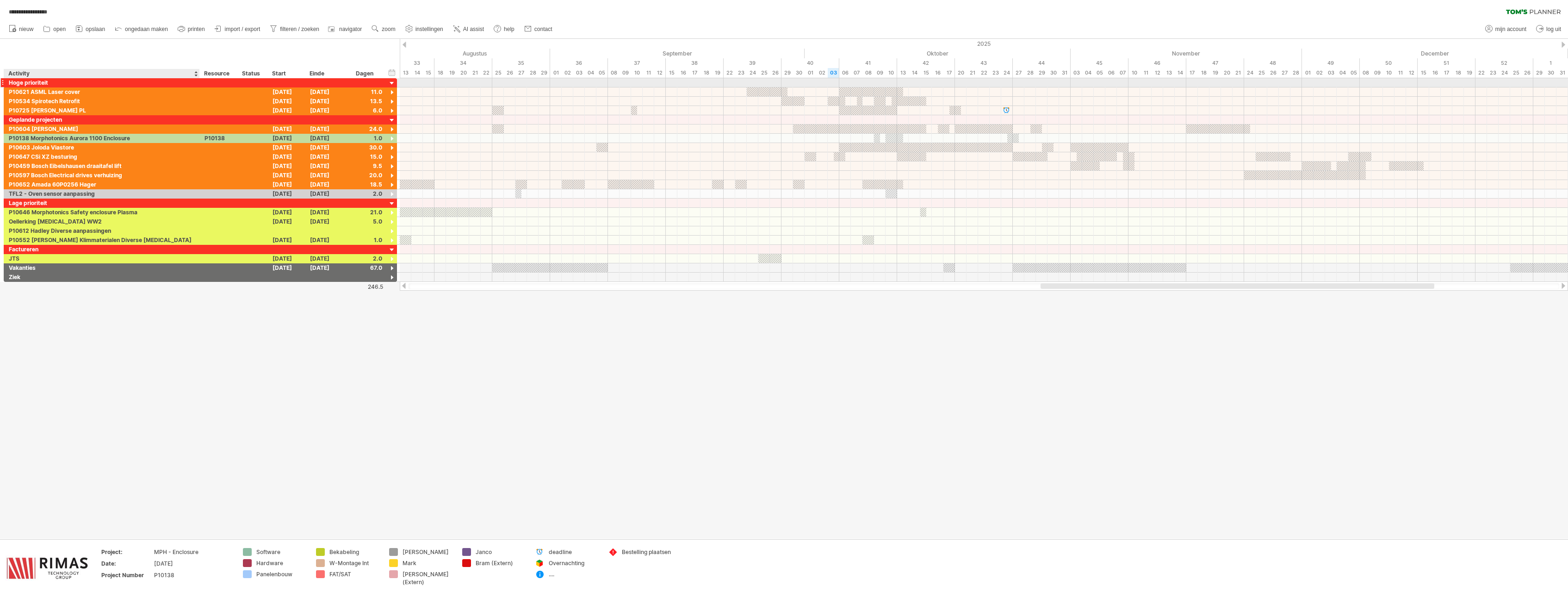
click at [49, 83] on div "Hoge prioriteit" at bounding box center [102, 82] width 186 height 9
drag, startPoint x: 57, startPoint y: 82, endPoint x: 10, endPoint y: 82, distance: 47.0
click at [10, 82] on input "**********" at bounding box center [102, 82] width 186 height 9
type input "**********"
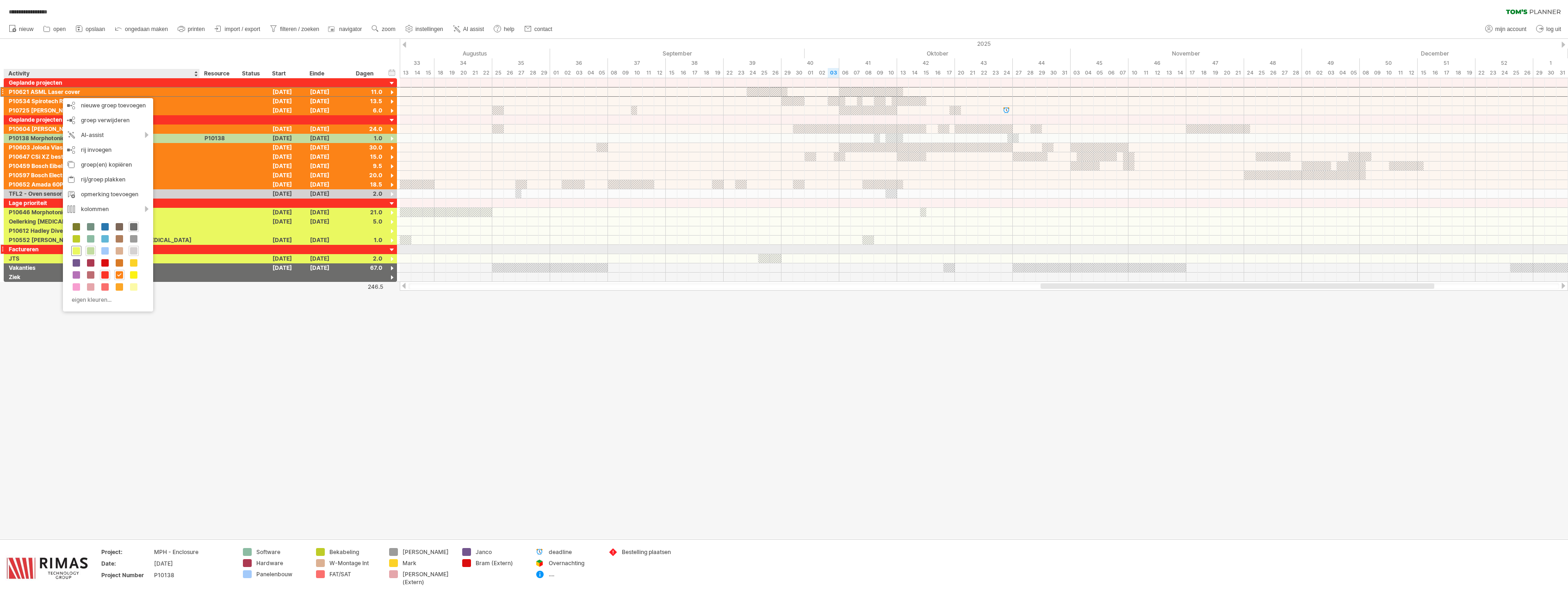
click at [76, 250] on span at bounding box center [76, 251] width 7 height 7
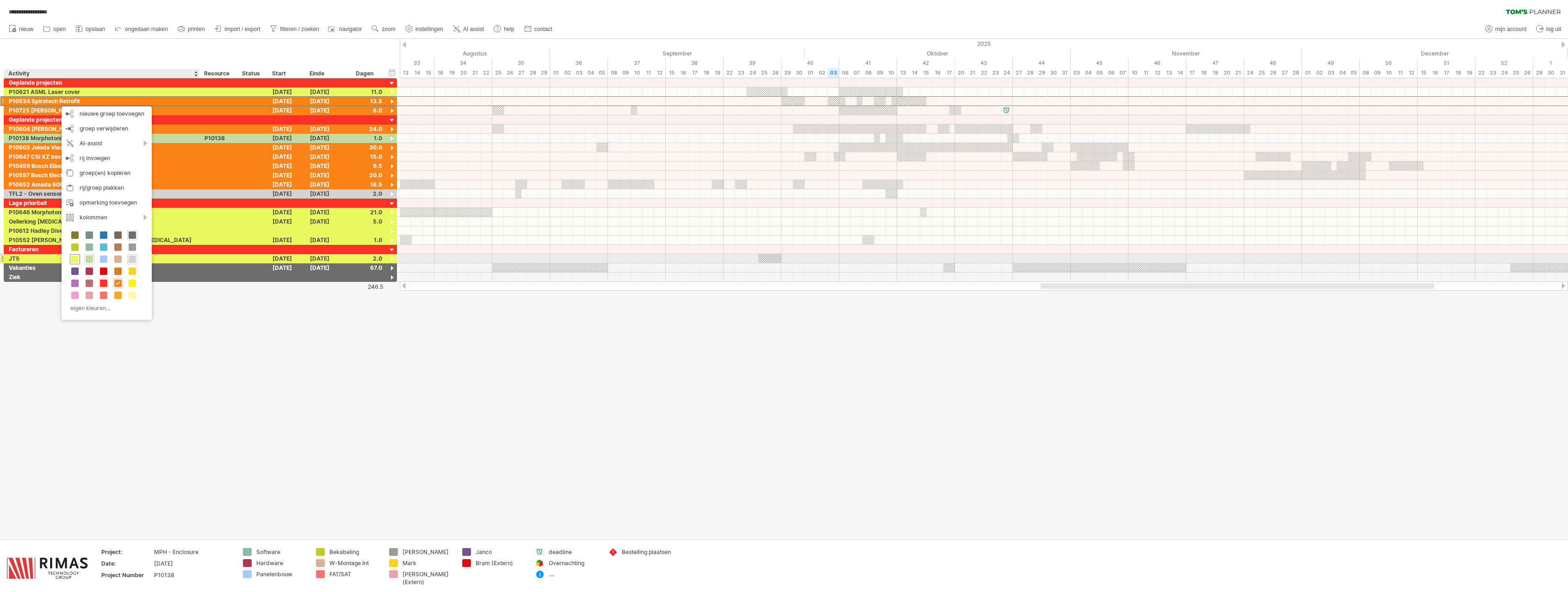
click at [74, 259] on span at bounding box center [75, 259] width 7 height 7
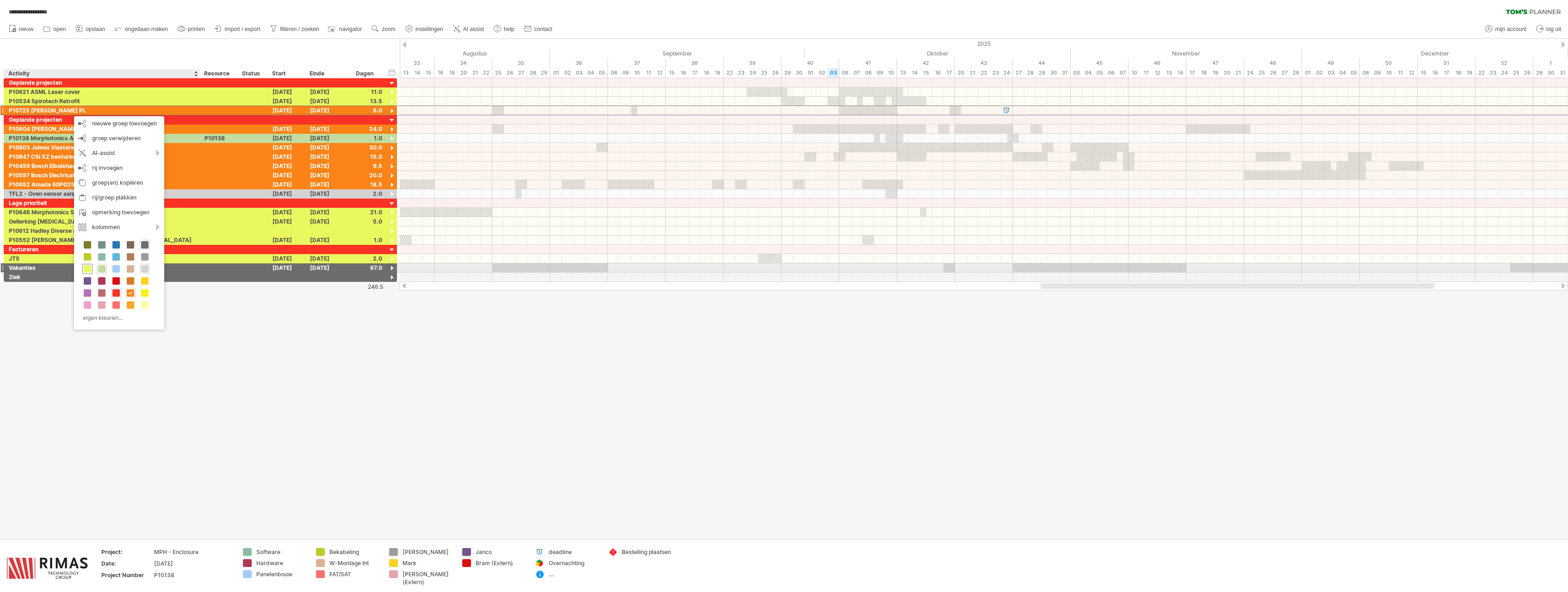
click at [86, 267] on span at bounding box center [88, 269] width 7 height 7
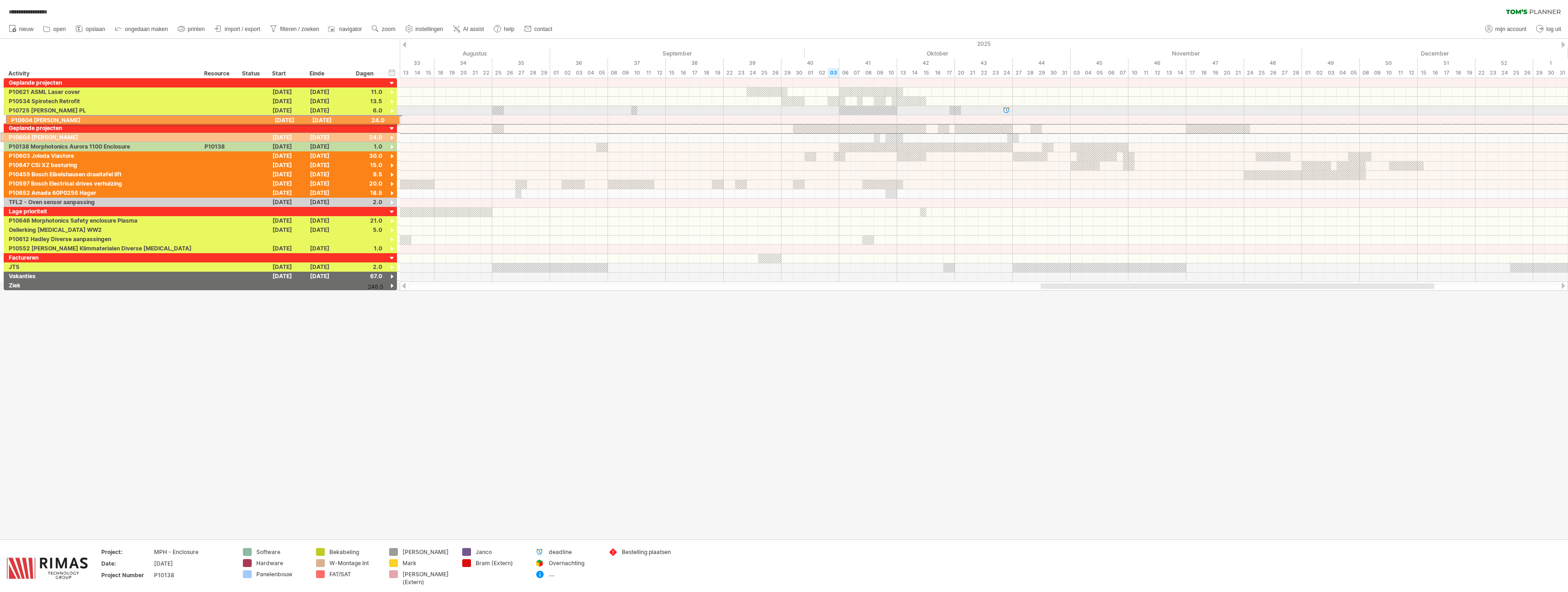
drag, startPoint x: 2, startPoint y: 129, endPoint x: 2, endPoint y: 119, distance: 10.0
click at [2, 119] on div "**********" at bounding box center [198, 184] width 397 height 212
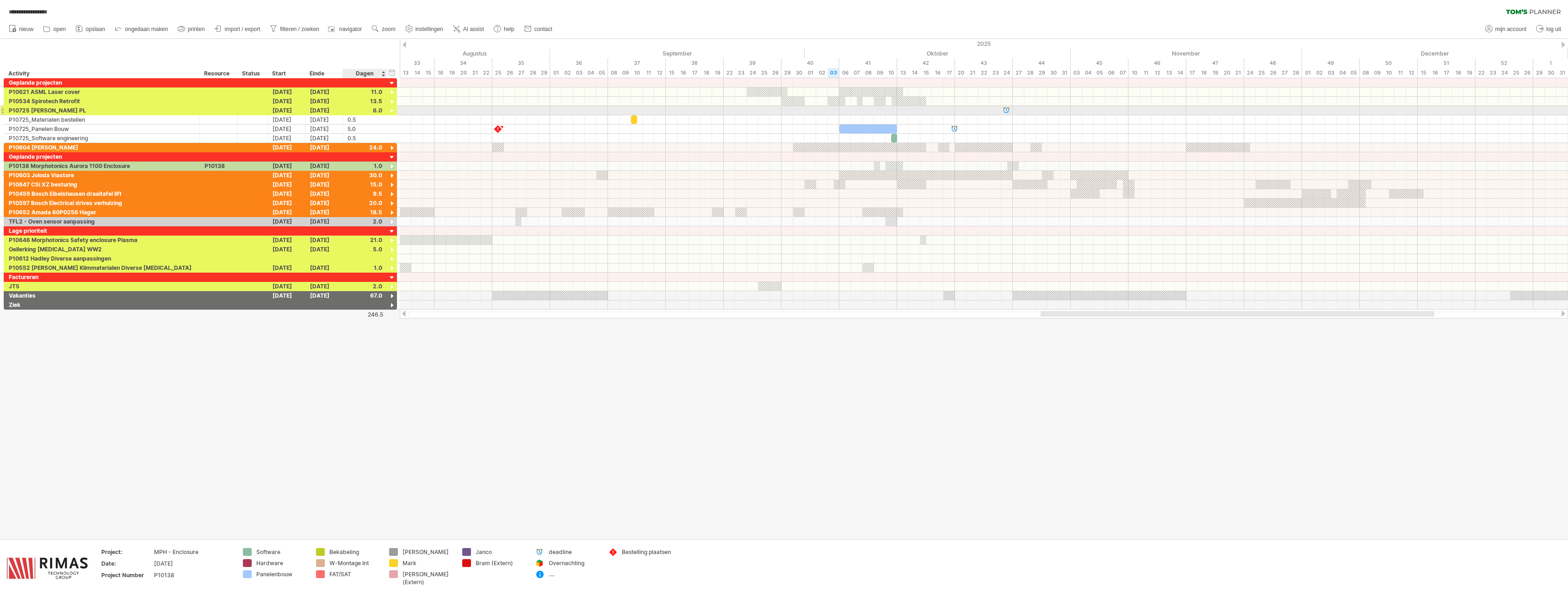
click at [393, 111] on div at bounding box center [392, 111] width 9 height 9
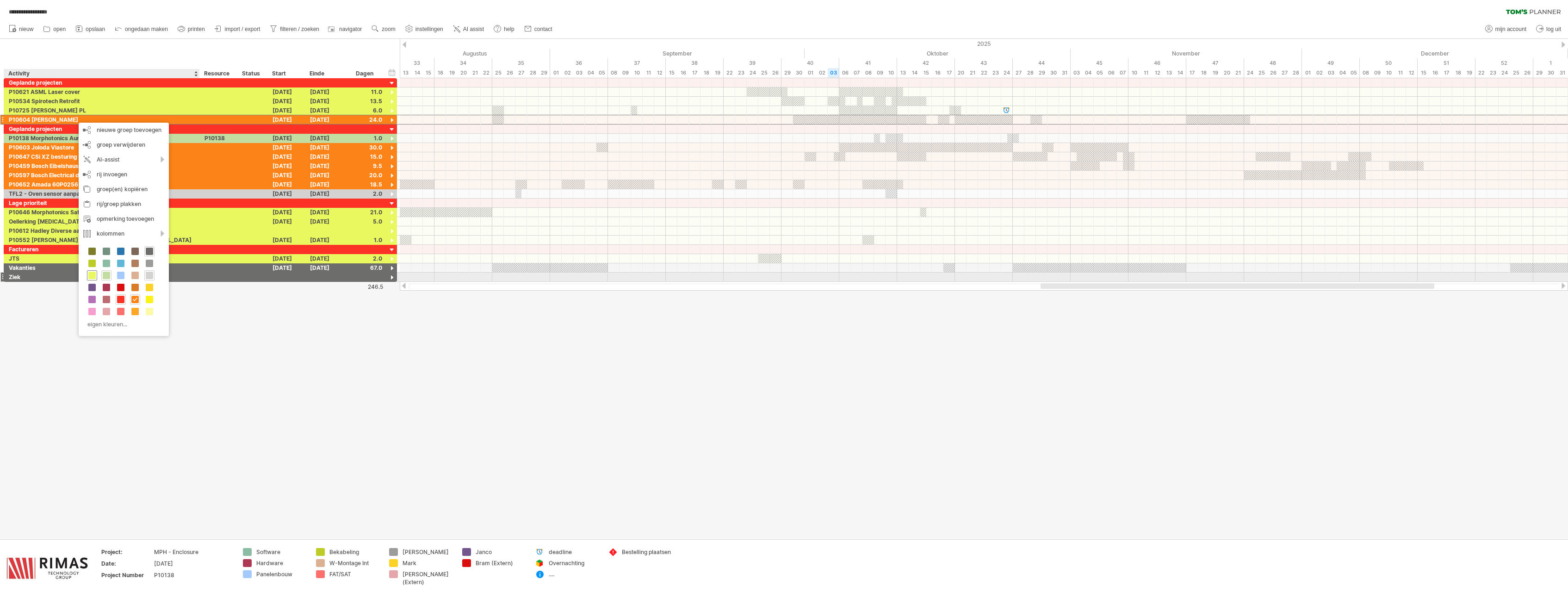
click at [90, 278] on span at bounding box center [92, 275] width 7 height 7
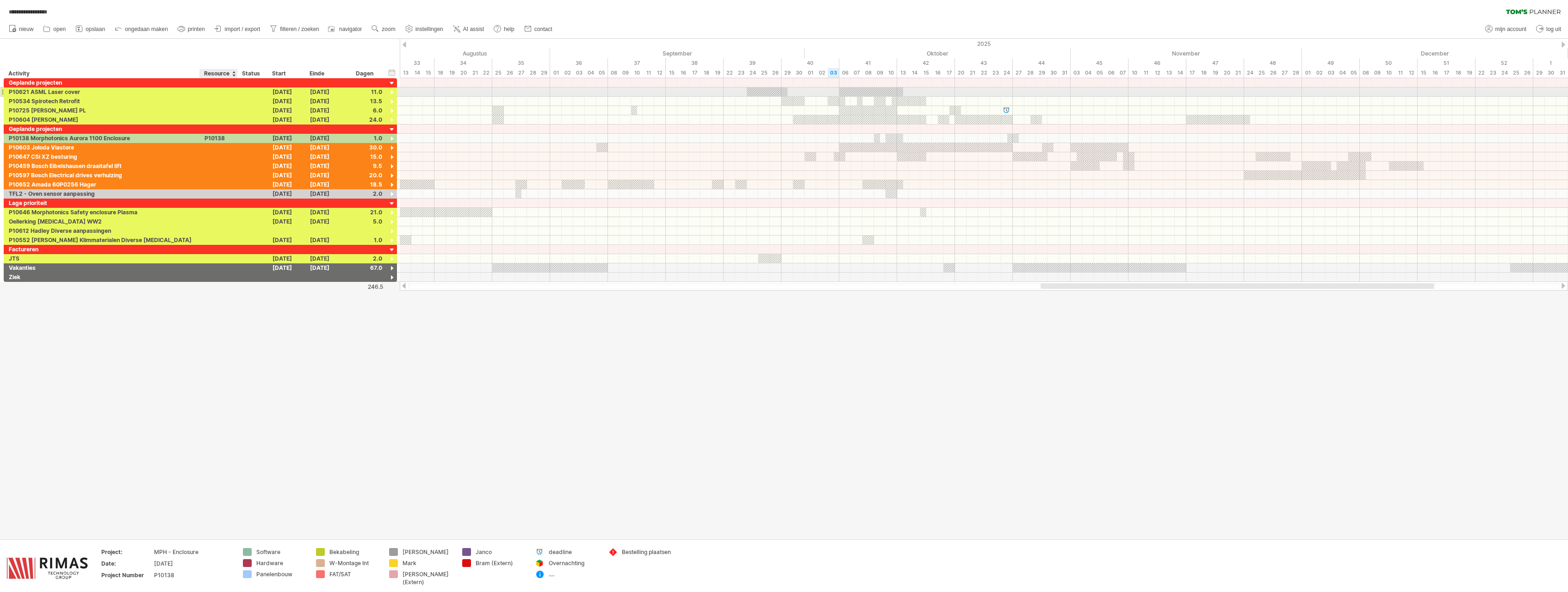
click at [216, 93] on div at bounding box center [219, 92] width 28 height 9
click at [216, 72] on div "Resource" at bounding box center [218, 73] width 28 height 9
drag, startPoint x: 228, startPoint y: 72, endPoint x: 194, endPoint y: 72, distance: 34.0
click at [204, 72] on input "********" at bounding box center [218, 73] width 28 height 9
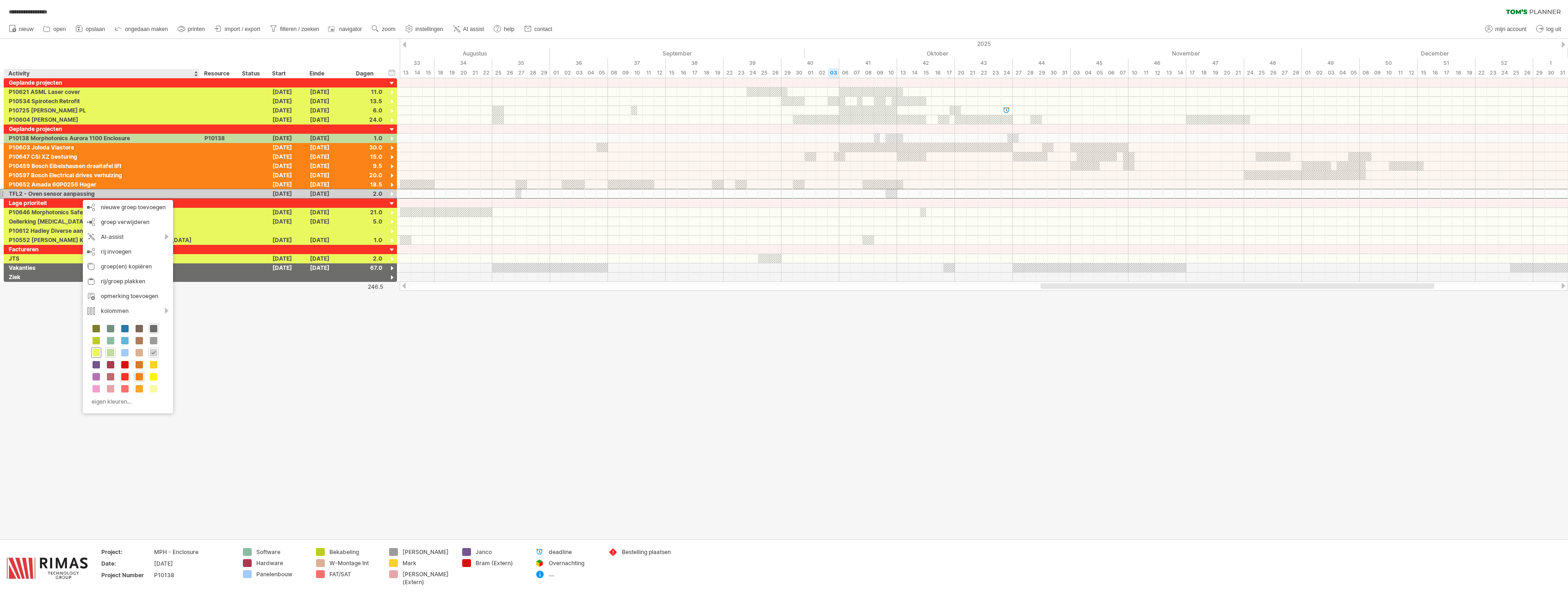
click at [96, 354] on span at bounding box center [96, 353] width 7 height 7
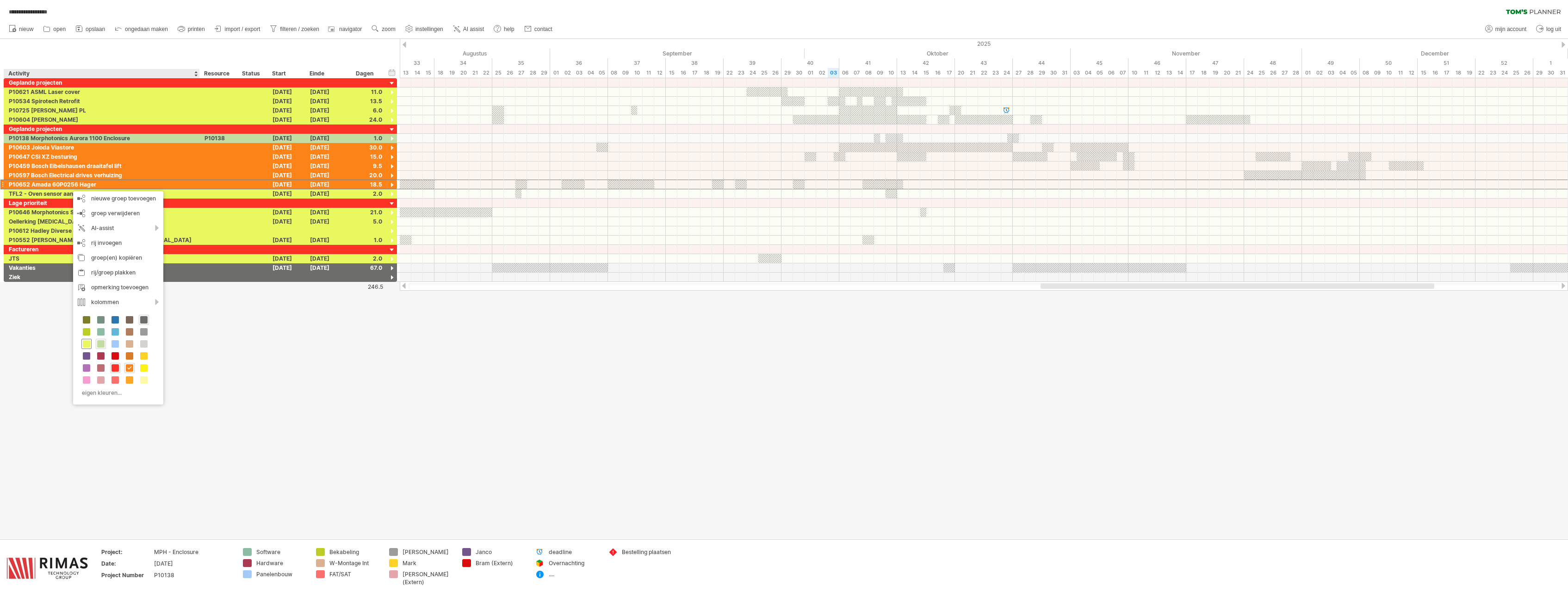
click at [84, 345] on span at bounding box center [86, 344] width 7 height 7
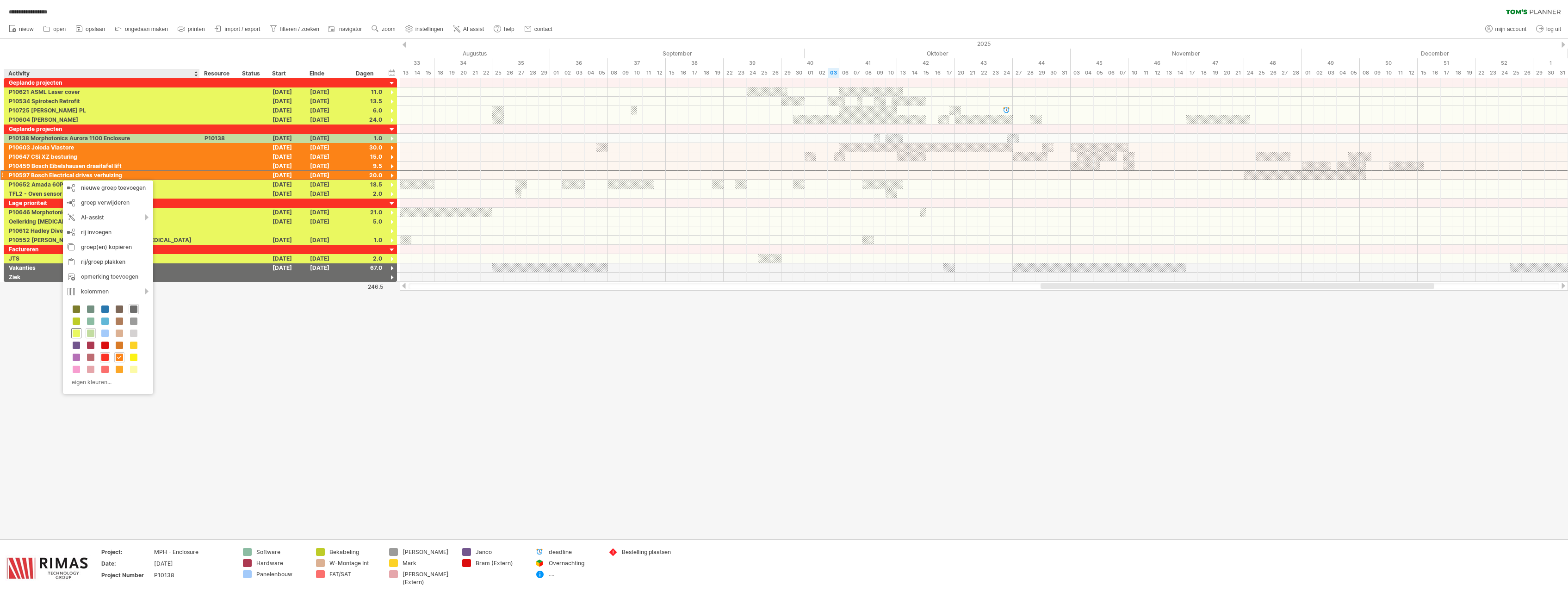
drag, startPoint x: 78, startPoint y: 333, endPoint x: 78, endPoint y: 306, distance: 27.0
click at [78, 333] on span at bounding box center [76, 333] width 7 height 7
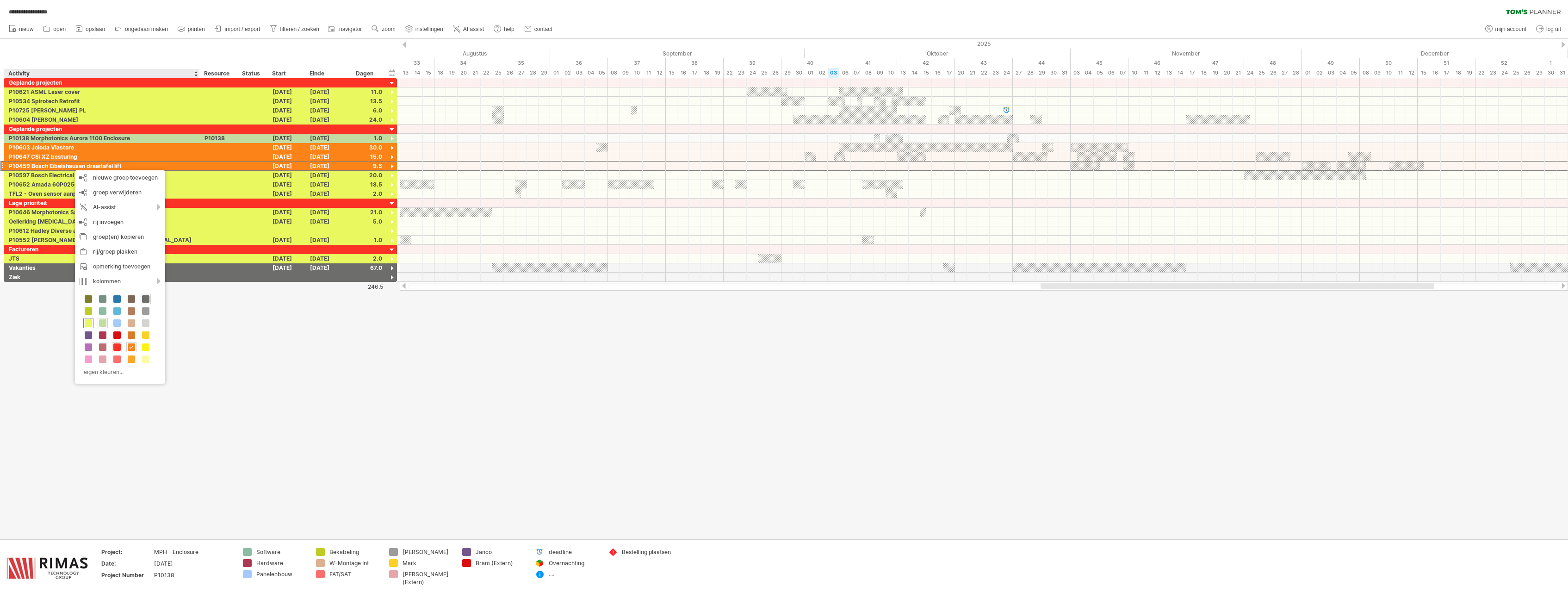
click at [88, 323] on span at bounding box center [88, 323] width 7 height 7
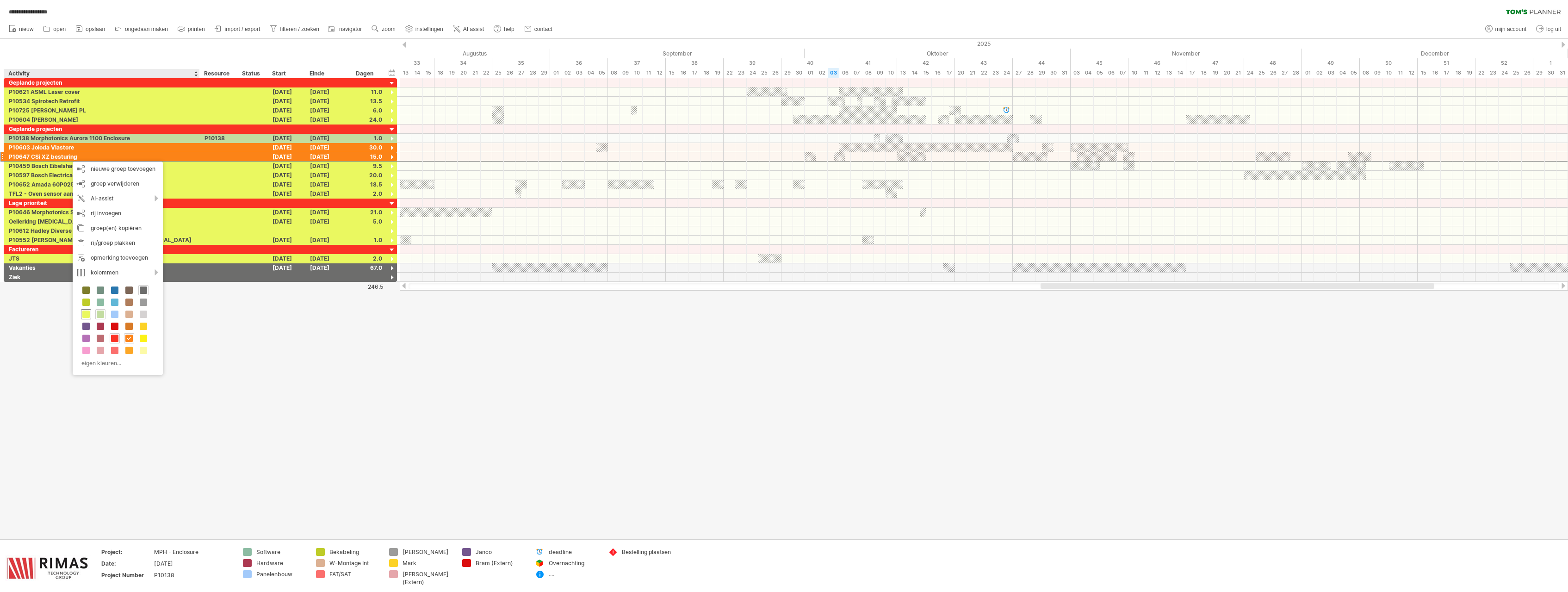
click at [84, 312] on span at bounding box center [86, 314] width 7 height 7
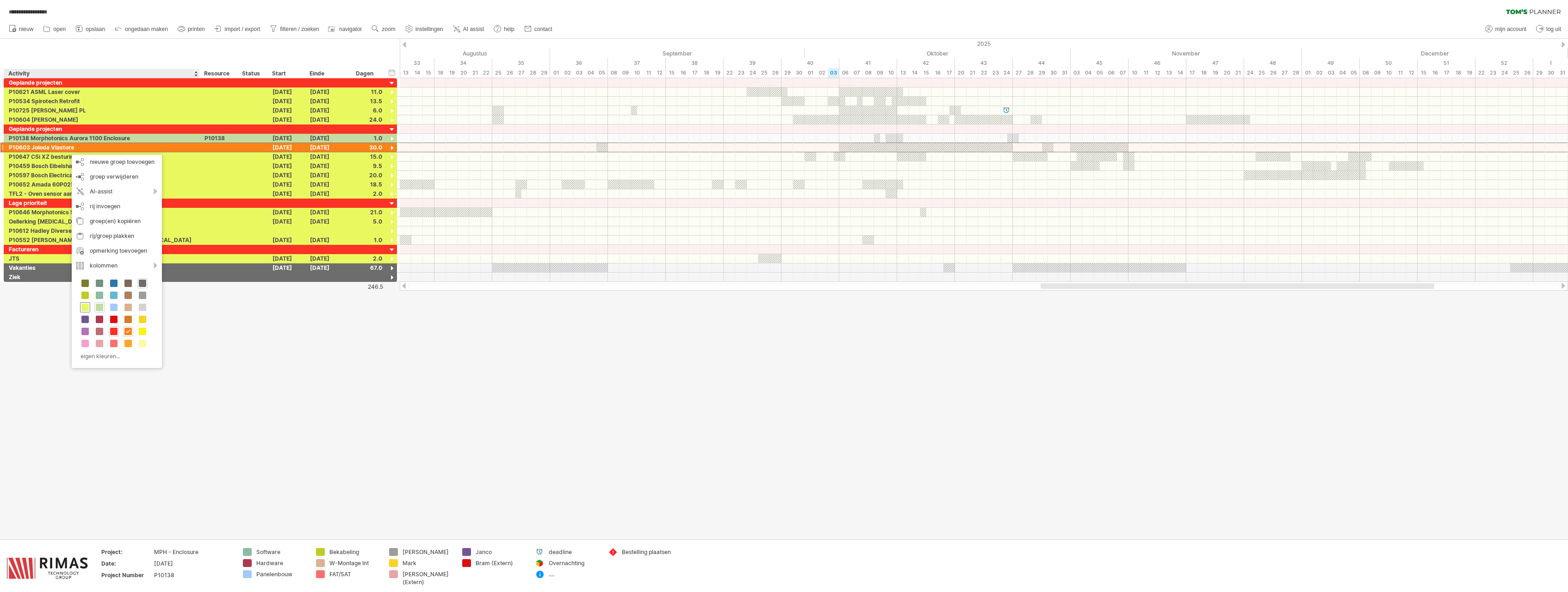
click at [85, 306] on span at bounding box center [85, 308] width 7 height 7
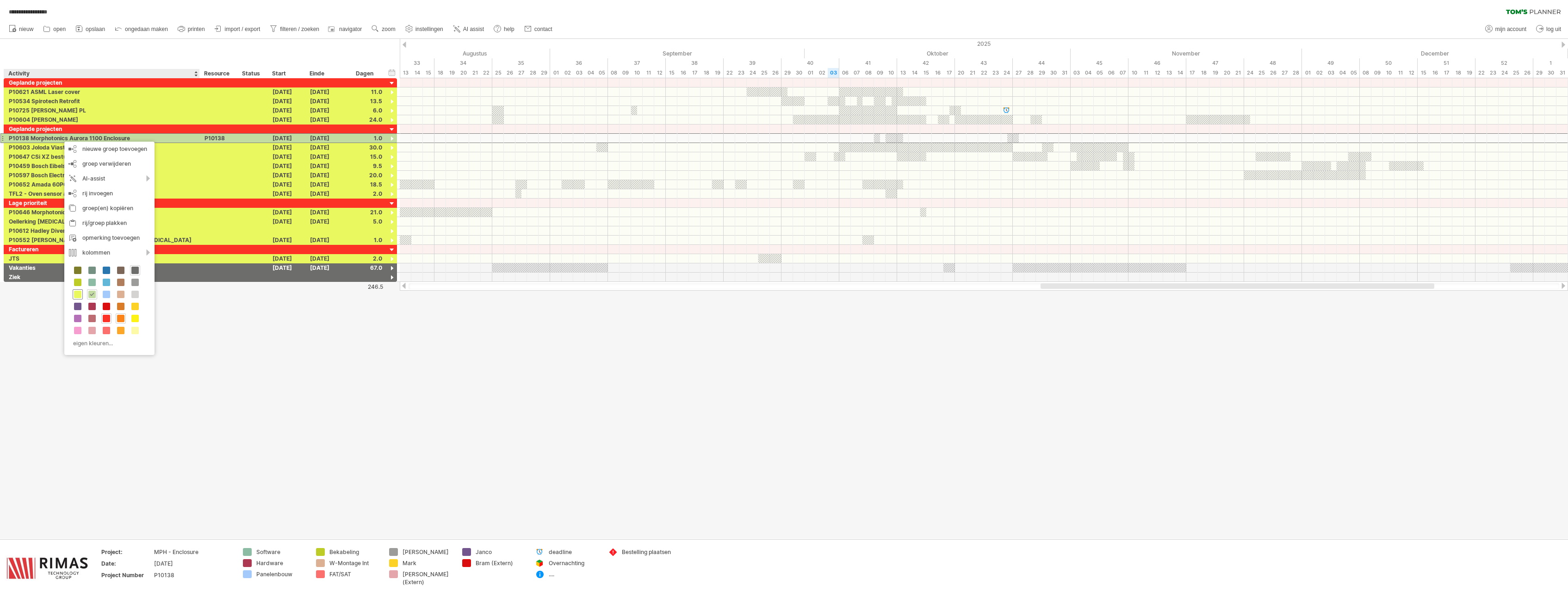
click at [78, 295] on span at bounding box center [78, 294] width 7 height 7
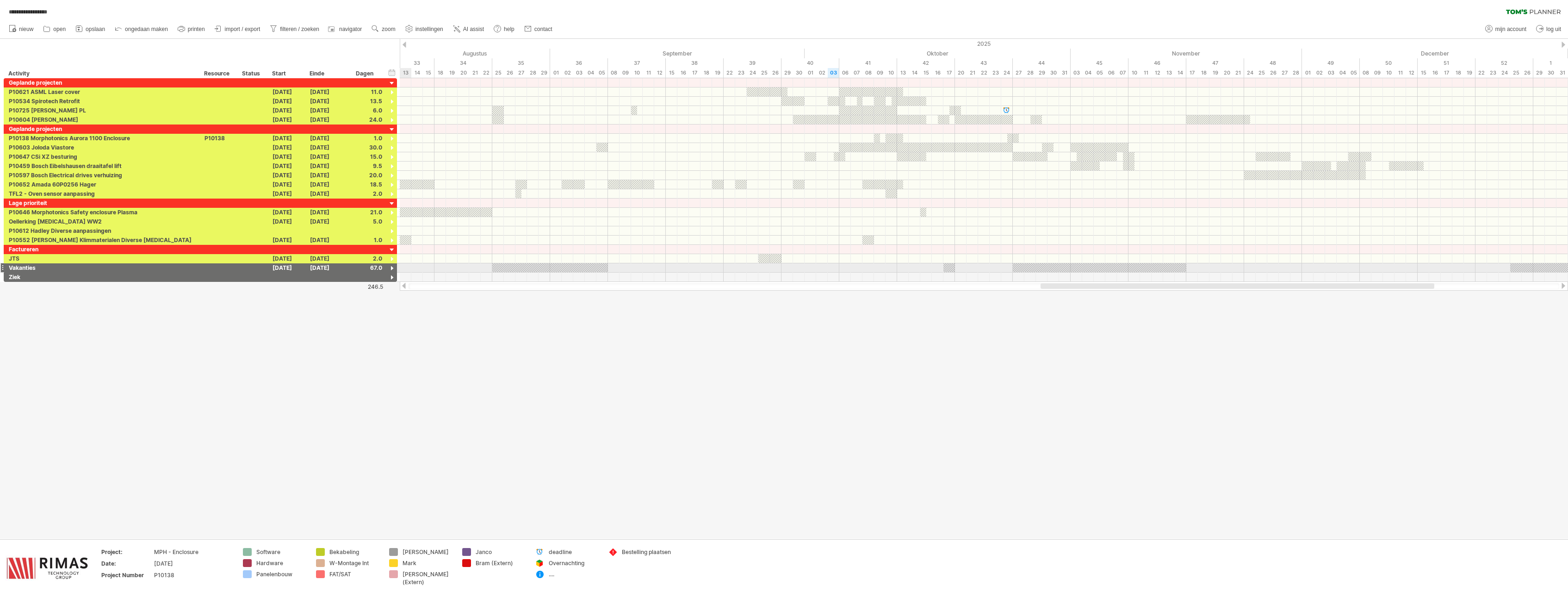
click at [392, 268] on div at bounding box center [392, 269] width 9 height 9
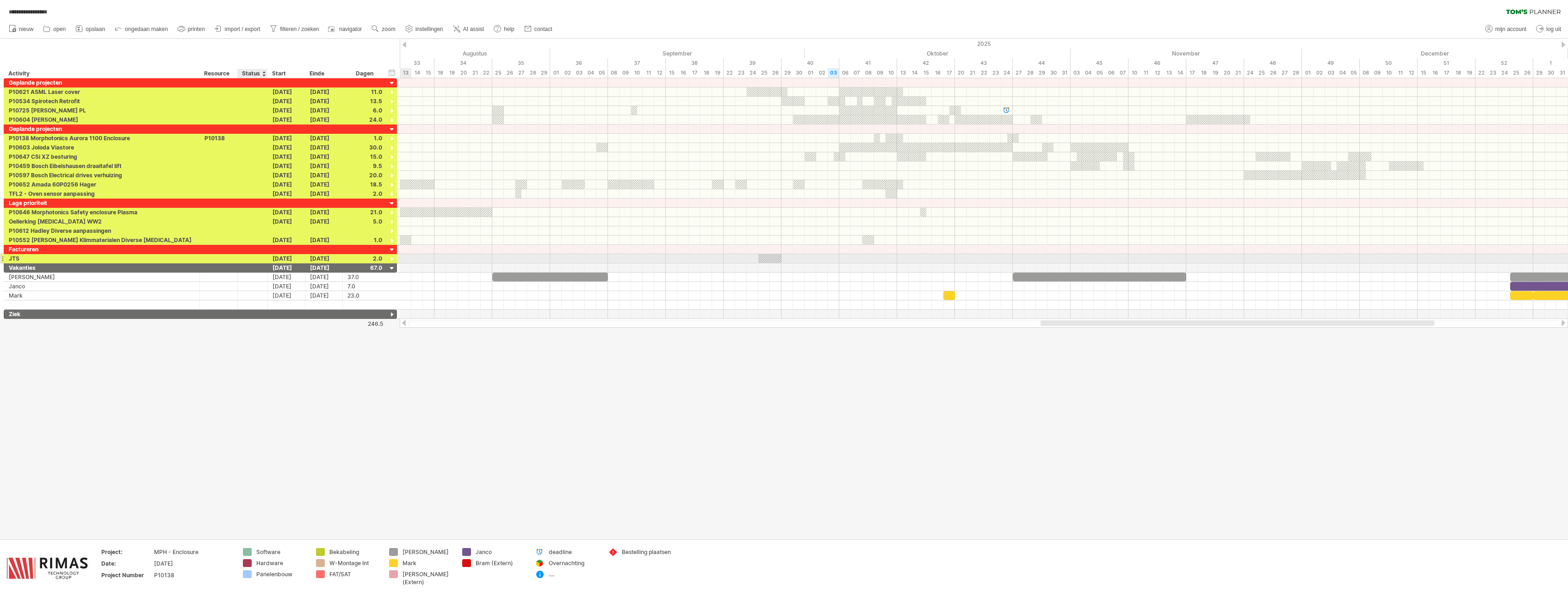
click at [250, 260] on div at bounding box center [252, 258] width 20 height 9
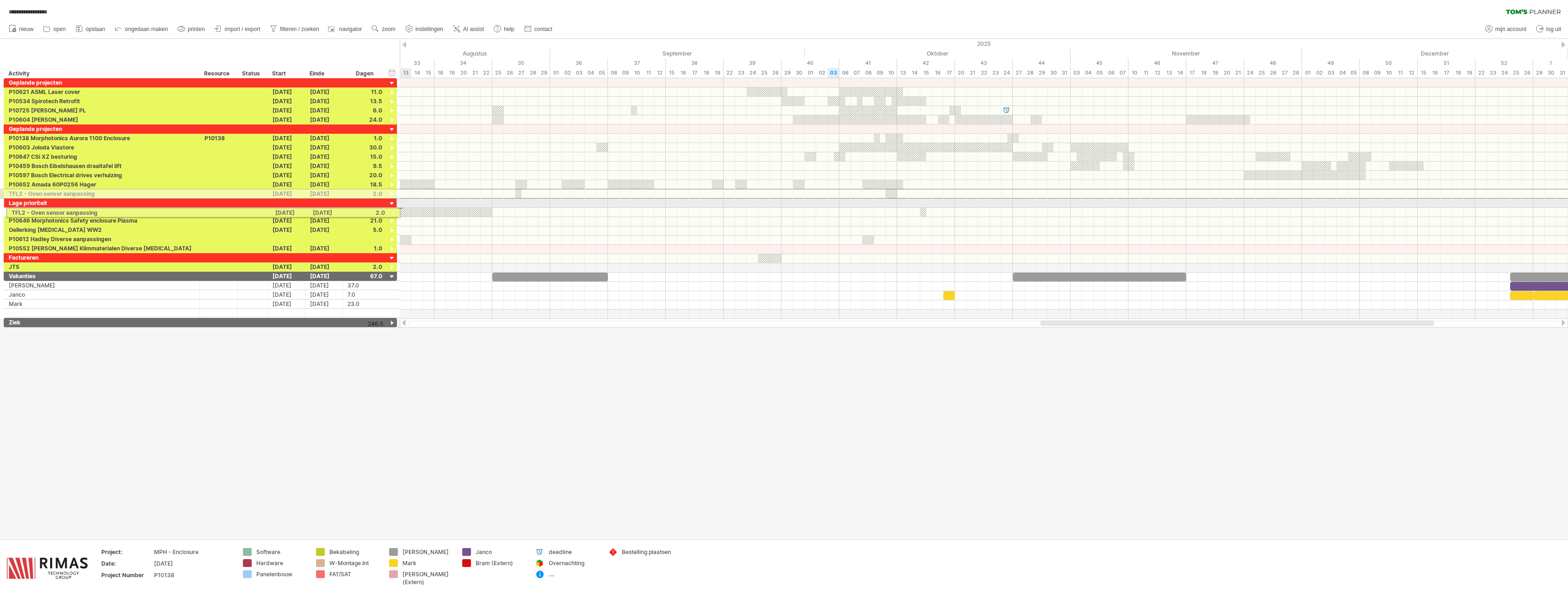
drag, startPoint x: 3, startPoint y: 195, endPoint x: 3, endPoint y: 211, distance: 16.0
click at [3, 211] on div "**********" at bounding box center [198, 202] width 397 height 249
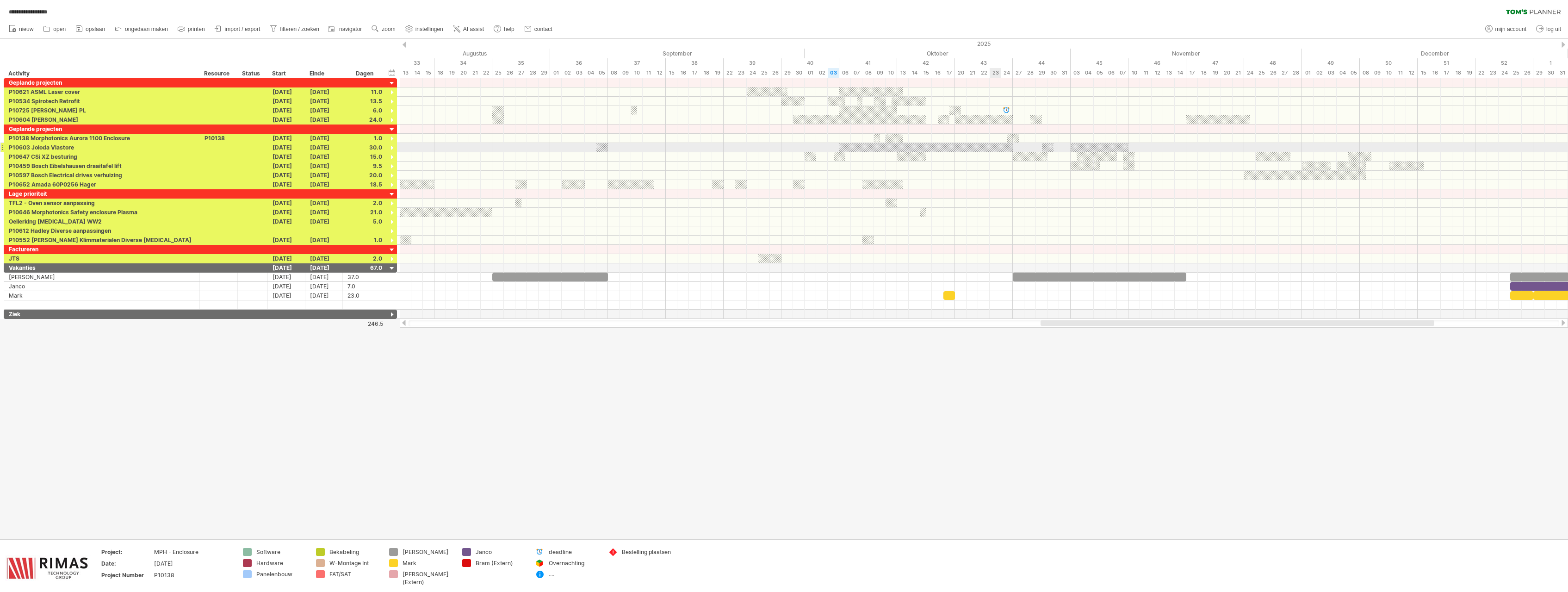
click at [998, 147] on div at bounding box center [926, 147] width 173 height 9
click at [392, 83] on div at bounding box center [392, 83] width 9 height 9
click at [391, 91] on div at bounding box center [392, 93] width 9 height 9
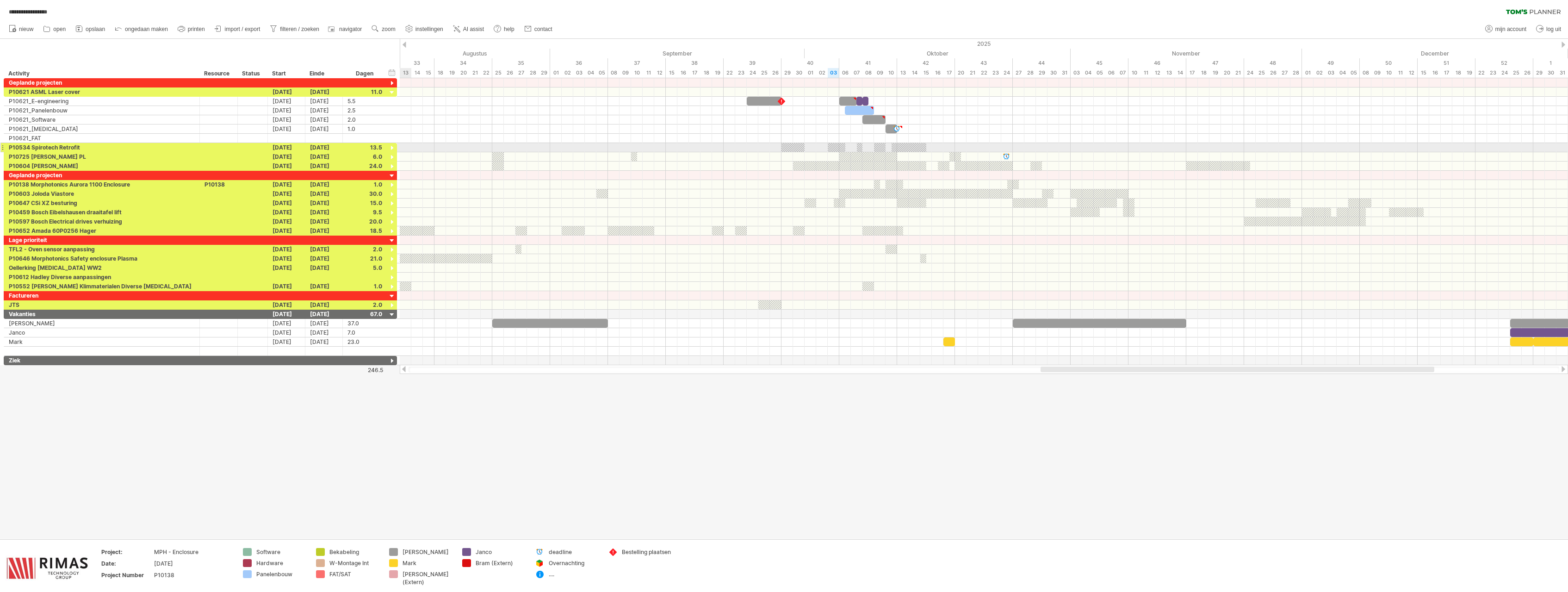
click at [391, 150] on div at bounding box center [392, 148] width 9 height 9
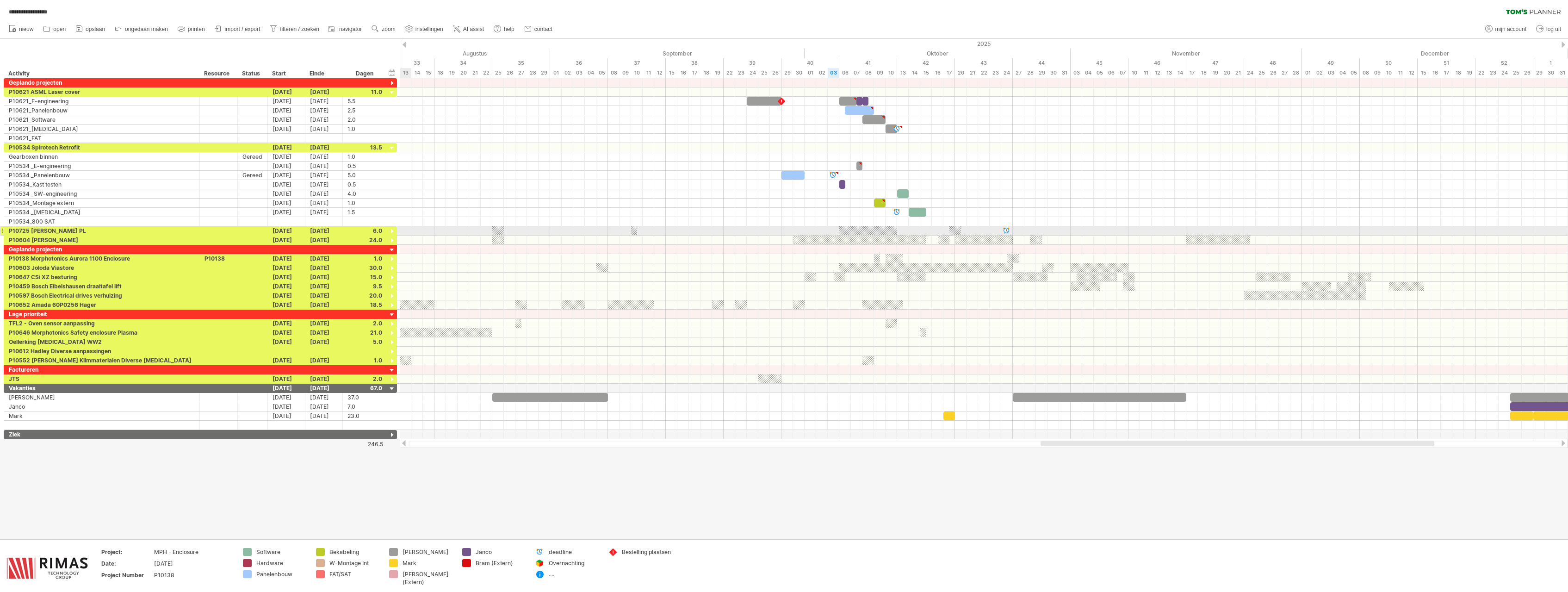
click at [392, 231] on div at bounding box center [392, 231] width 9 height 9
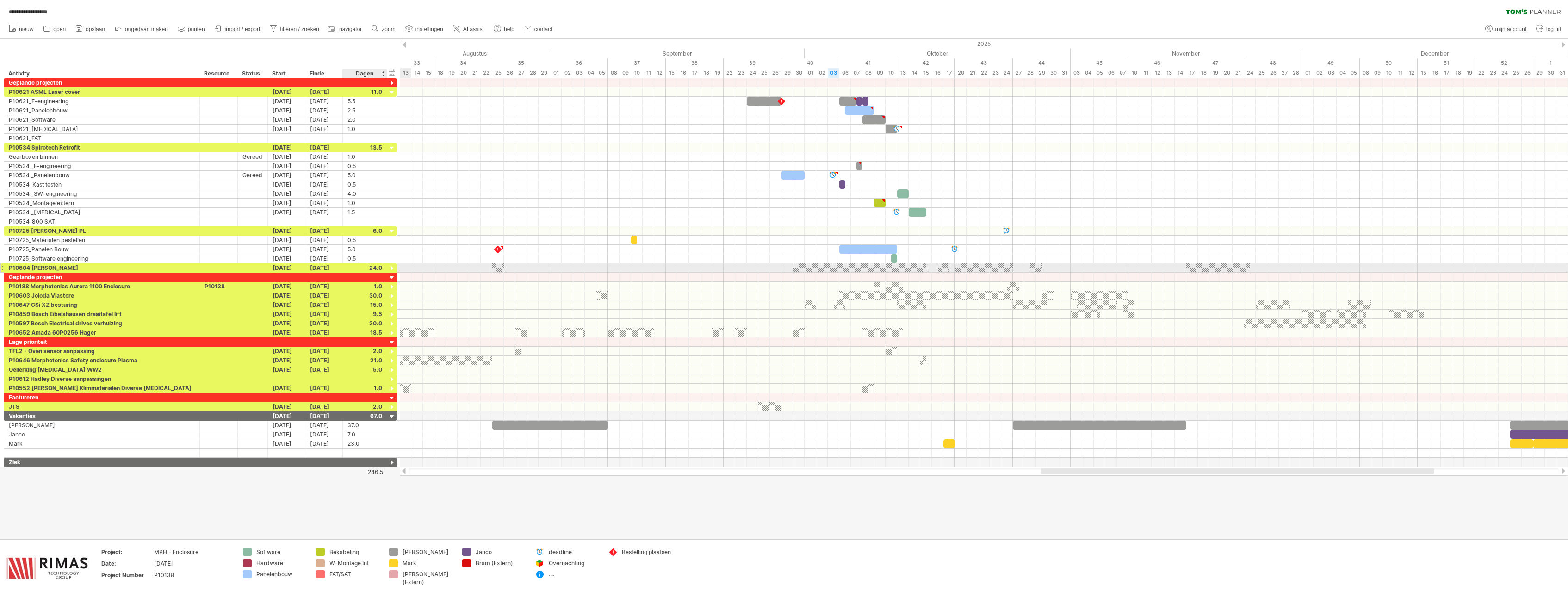
click at [391, 270] on div at bounding box center [392, 269] width 9 height 9
